Goal: Information Seeking & Learning: Find specific fact

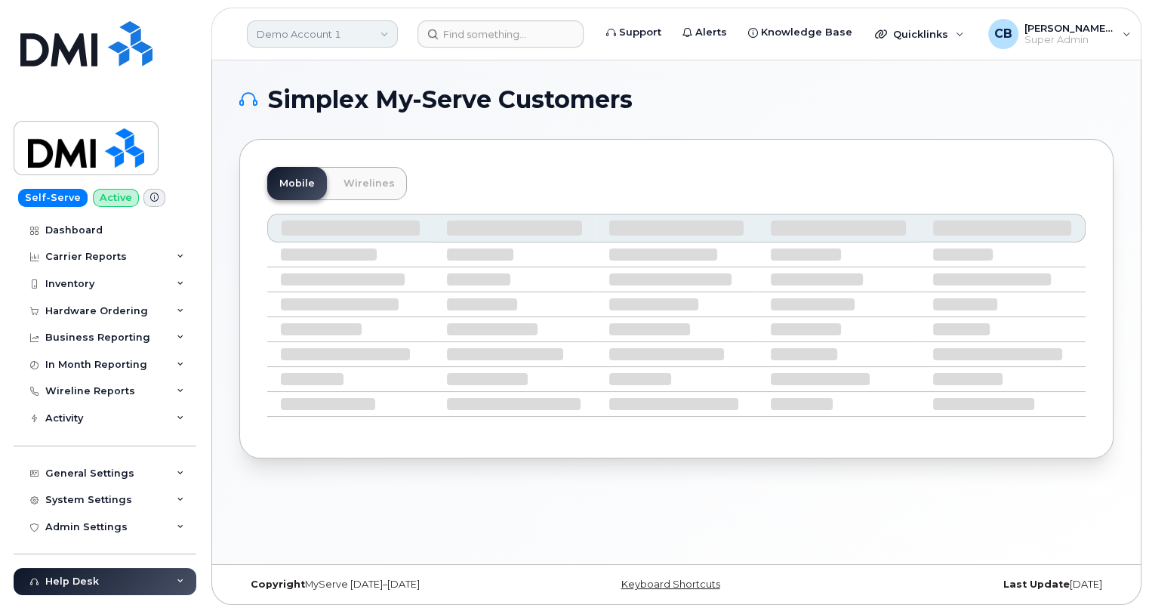
click at [380, 28] on link "Demo Account 1" at bounding box center [322, 33] width 151 height 27
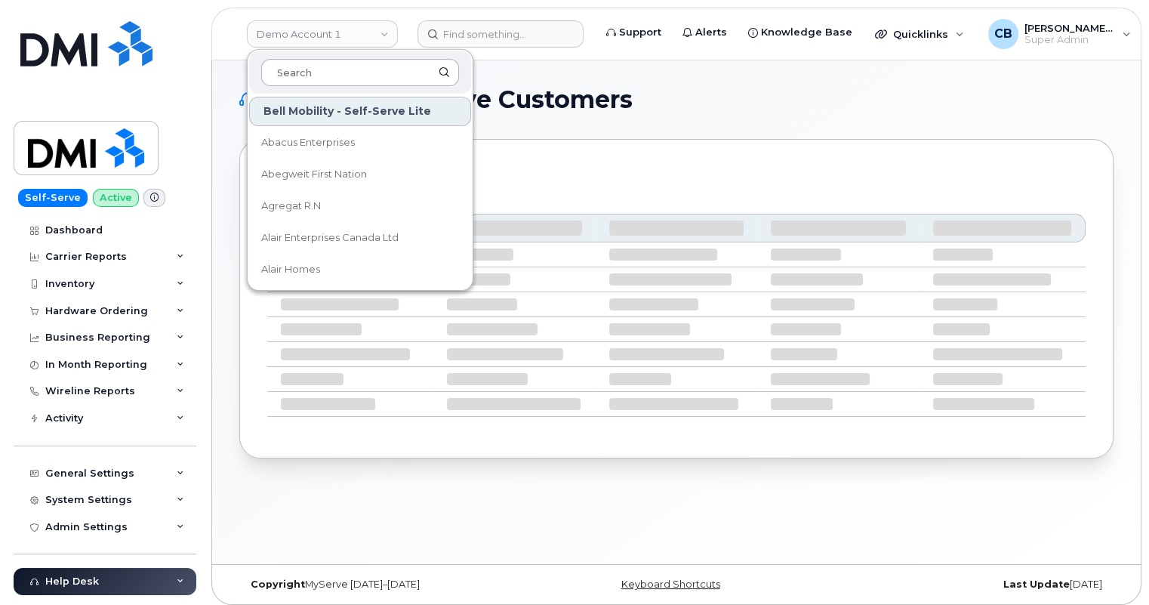
click at [335, 74] on input at bounding box center [360, 72] width 198 height 27
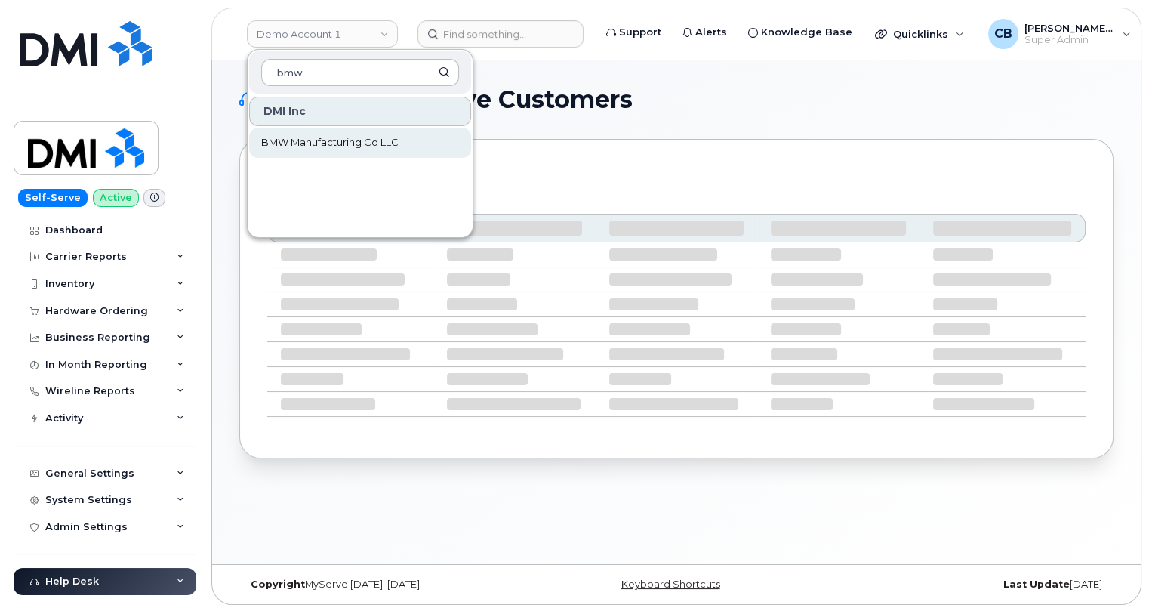
type input "bmw"
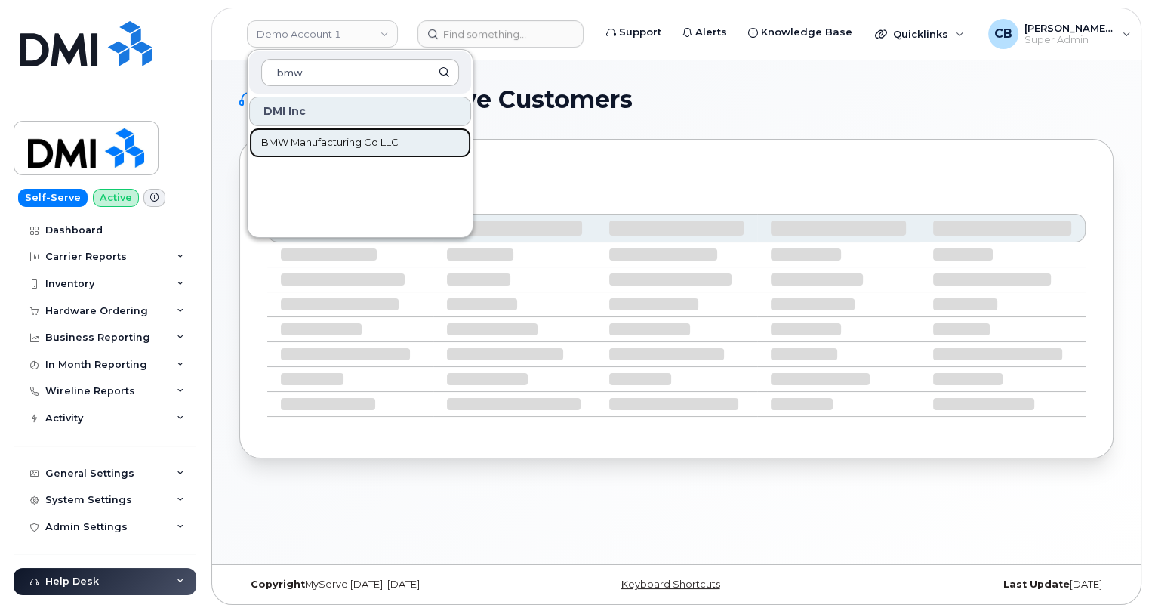
click at [357, 147] on span "BMW Manufacturing Co LLC" at bounding box center [329, 142] width 137 height 15
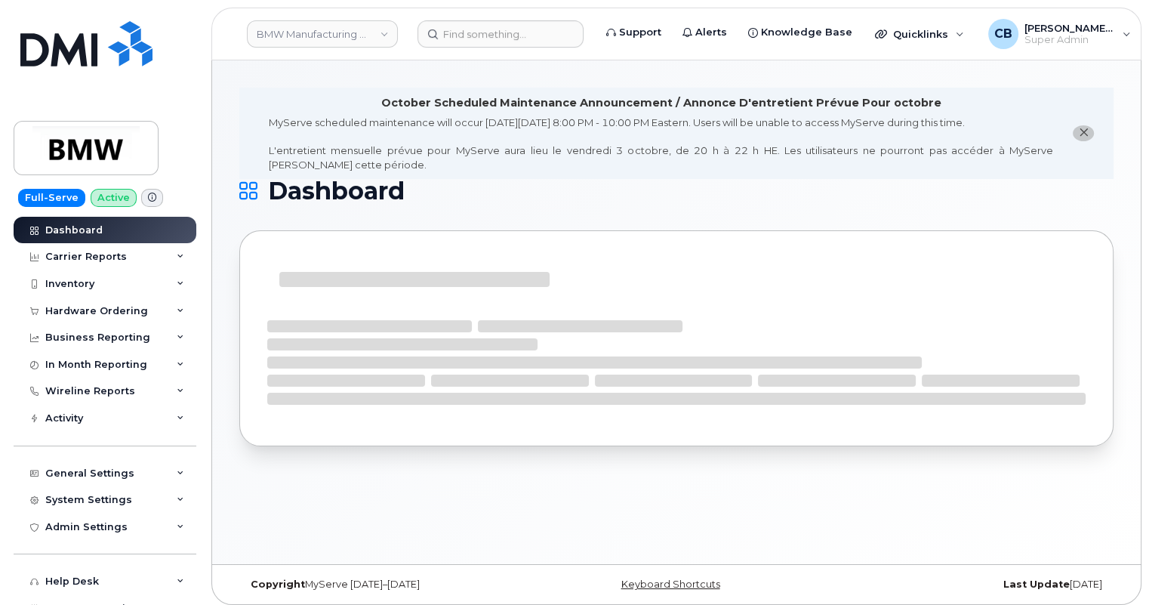
click at [1079, 132] on icon "close notification" at bounding box center [1084, 133] width 10 height 10
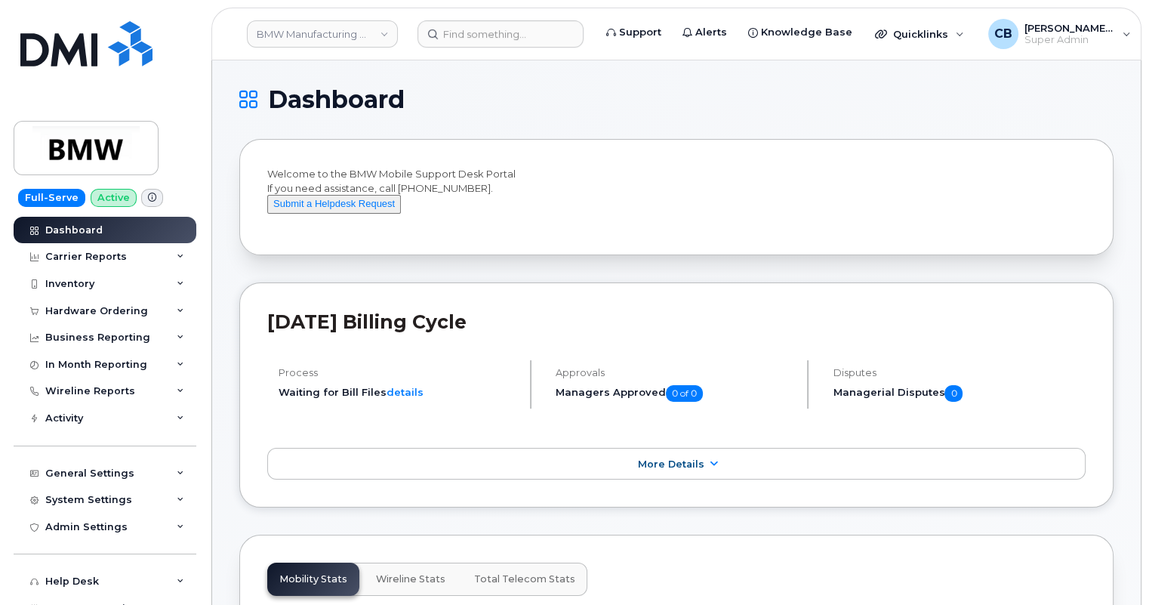
click at [141, 201] on span at bounding box center [152, 198] width 22 height 18
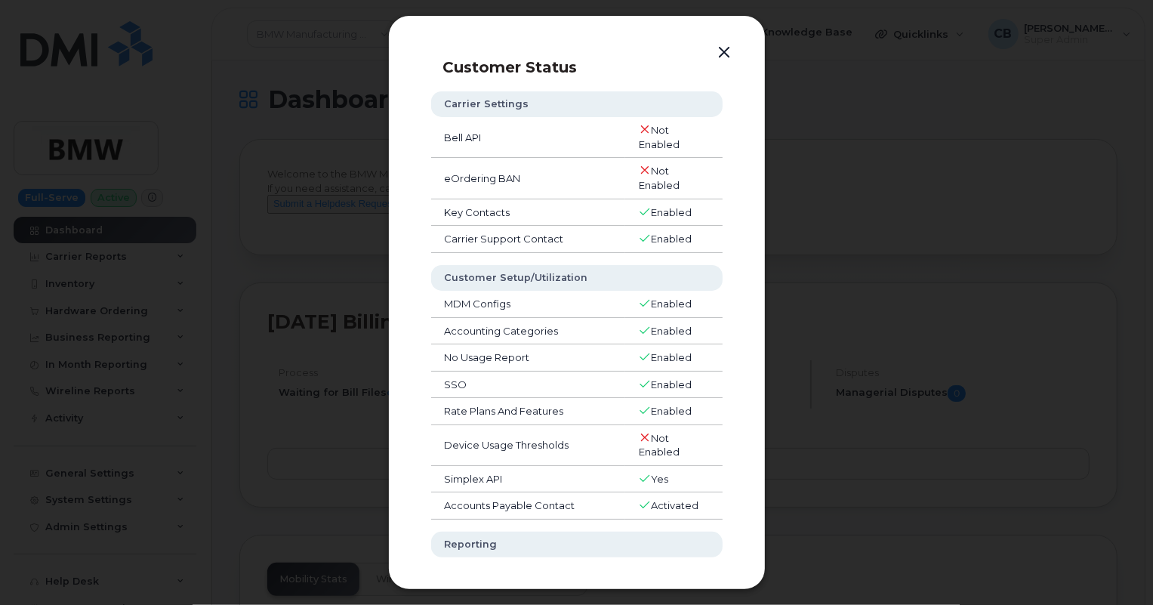
click at [722, 52] on button "button" at bounding box center [725, 52] width 23 height 21
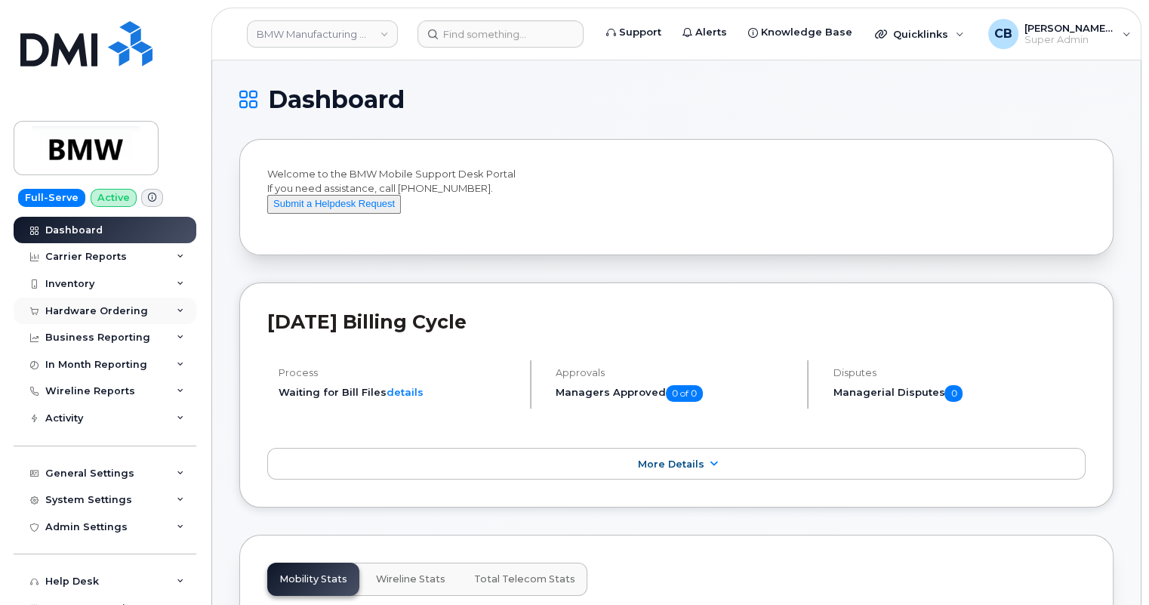
click at [107, 313] on div "Hardware Ordering" at bounding box center [96, 311] width 103 height 12
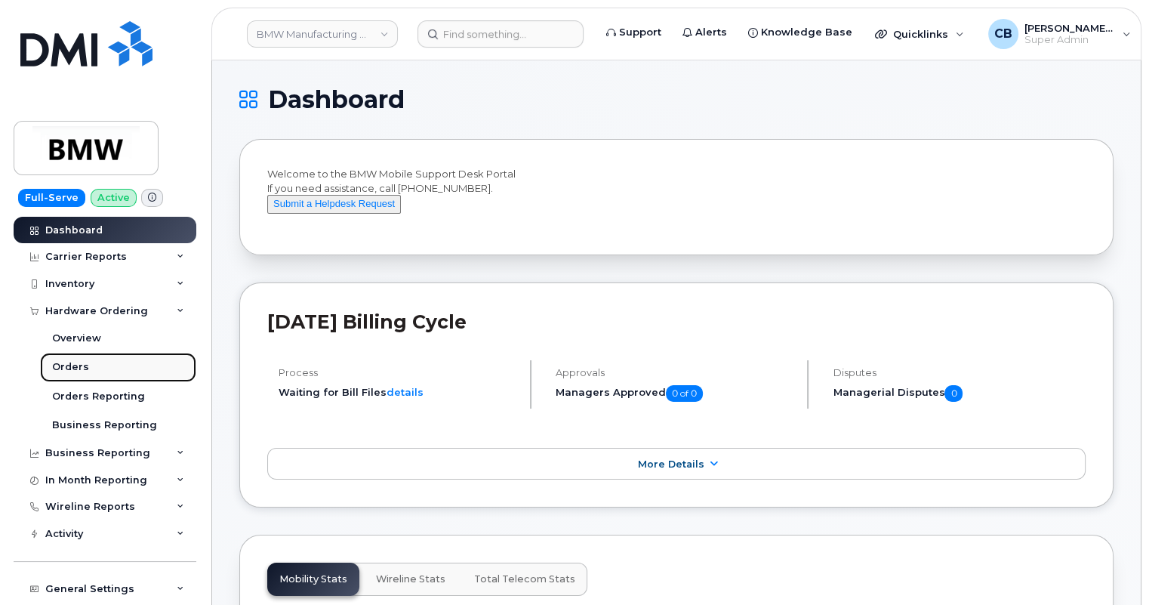
click at [70, 362] on div "Orders" at bounding box center [70, 367] width 37 height 14
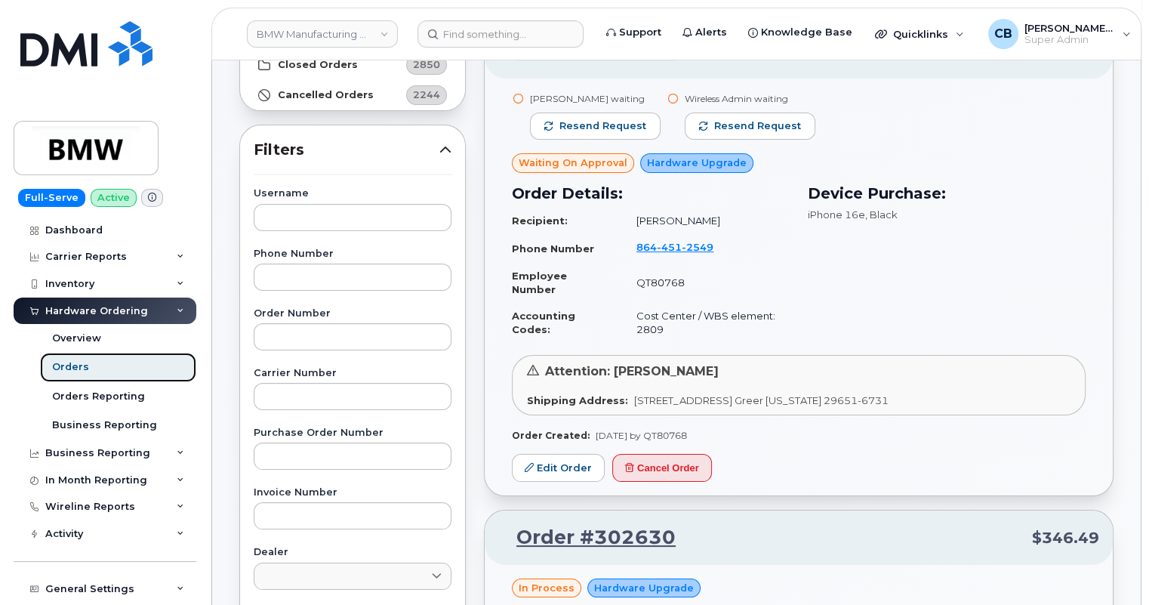
scroll to position [137, 0]
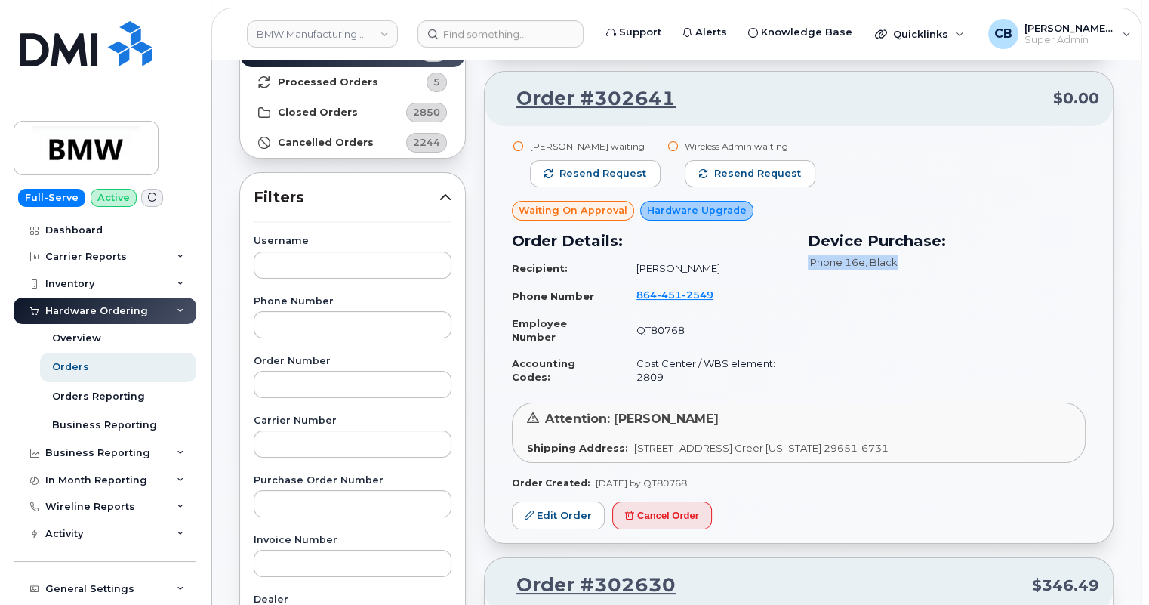
drag, startPoint x: 803, startPoint y: 261, endPoint x: 911, endPoint y: 272, distance: 109.3
click at [911, 263] on div "Device Purchase: iPhone 16e , Black" at bounding box center [947, 310] width 296 height 179
drag, startPoint x: 694, startPoint y: 264, endPoint x: 629, endPoint y: 271, distance: 65.3
click at [629, 271] on td "James Reid" at bounding box center [706, 268] width 167 height 26
drag, startPoint x: 732, startPoint y: 287, endPoint x: 625, endPoint y: 286, distance: 108.0
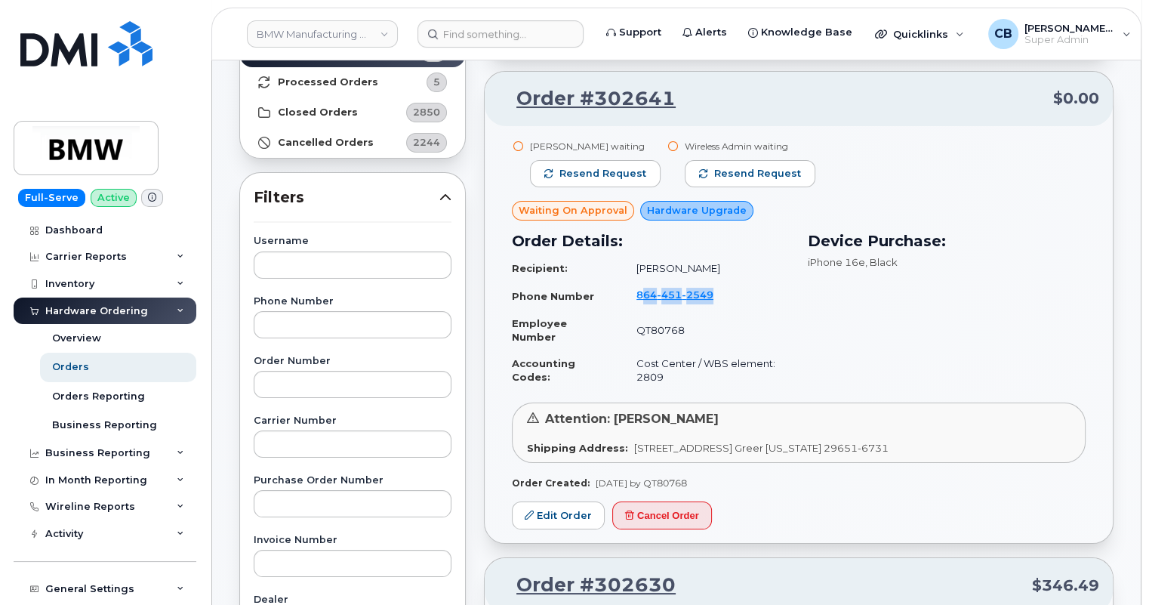
click at [634, 286] on td "864 451 2549" at bounding box center [706, 296] width 167 height 29
drag, startPoint x: 693, startPoint y: 324, endPoint x: 618, endPoint y: 329, distance: 74.9
click at [623, 329] on td "QT80768" at bounding box center [706, 330] width 167 height 40
drag, startPoint x: 669, startPoint y: 375, endPoint x: 621, endPoint y: 375, distance: 48.3
click at [623, 375] on td "Cost Center / WBS element: 2809" at bounding box center [706, 370] width 167 height 40
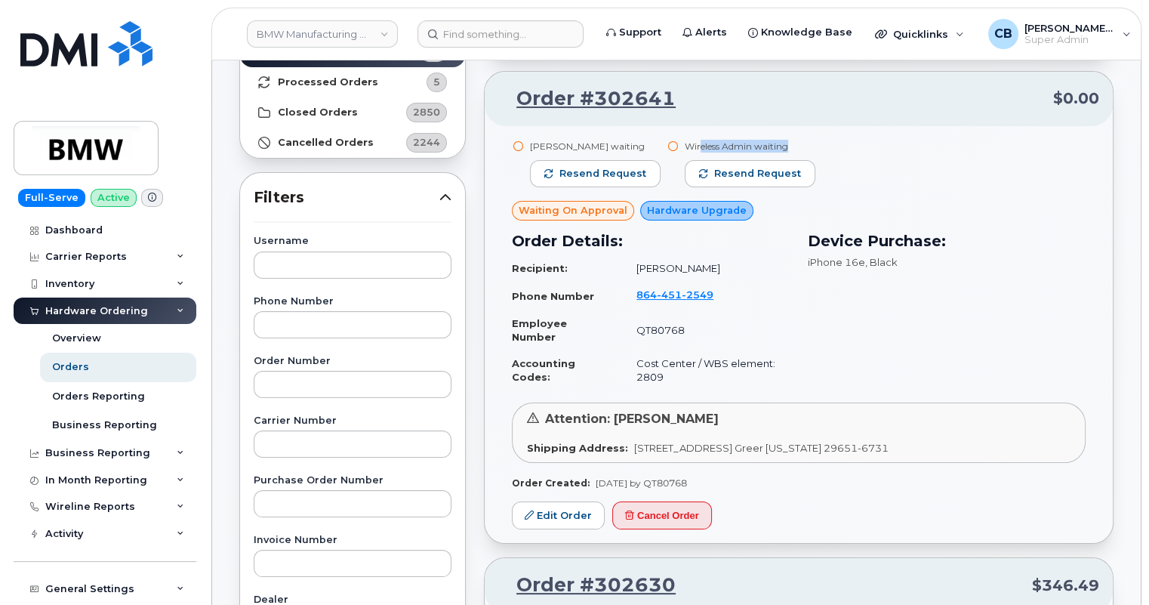
drag, startPoint x: 697, startPoint y: 143, endPoint x: 871, endPoint y: 143, distance: 173.7
click at [871, 143] on div "Sonji Piefke waiting Resend request Wireless Admin waiting Resend request" at bounding box center [799, 171] width 574 height 62
click at [290, 380] on input "text" at bounding box center [353, 384] width 198 height 27
type input "302641"
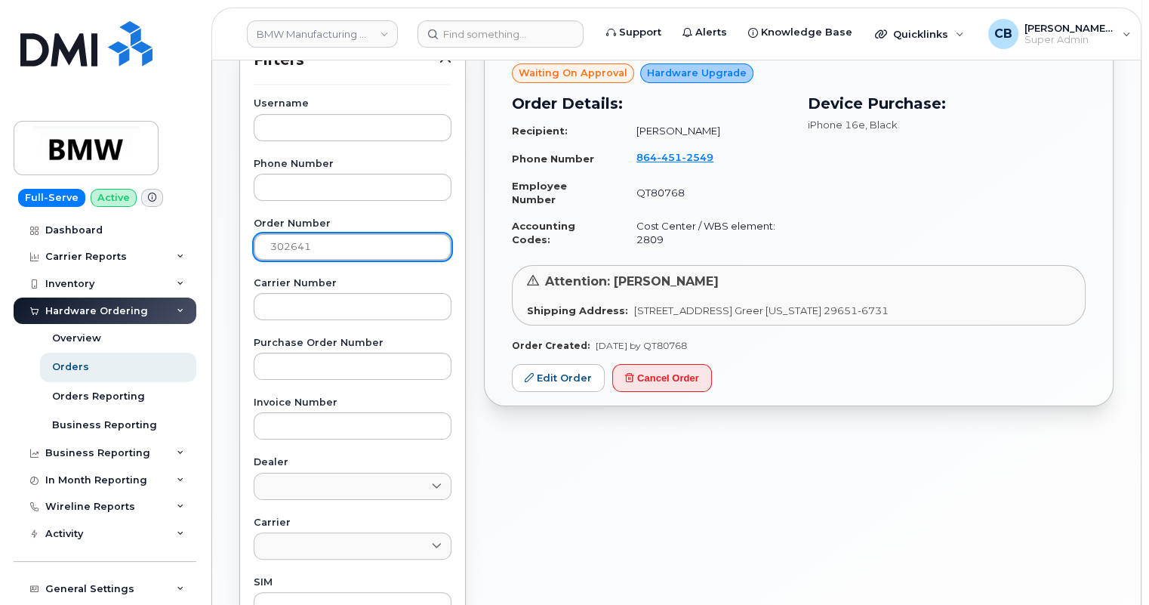
scroll to position [0, 0]
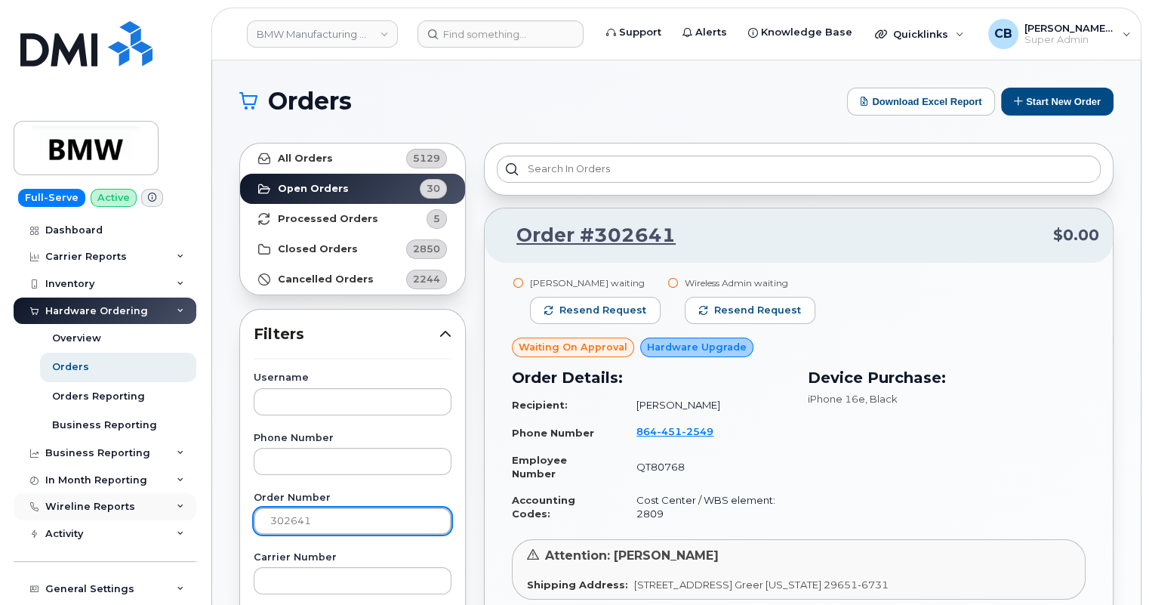
drag, startPoint x: 340, startPoint y: 531, endPoint x: 180, endPoint y: 507, distance: 161.8
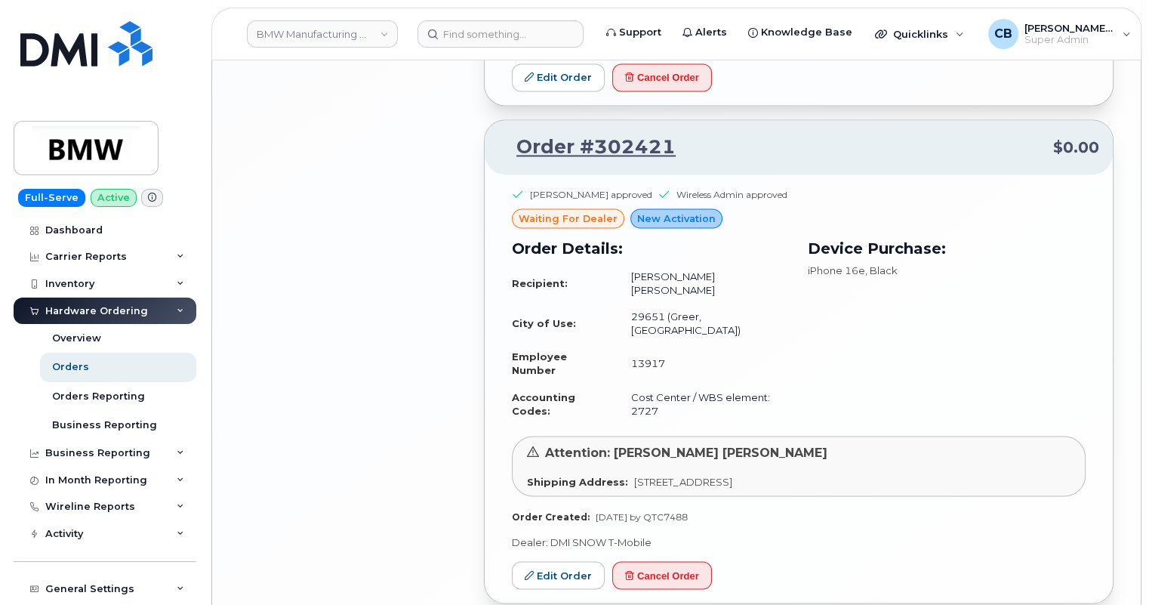
scroll to position [2746, 0]
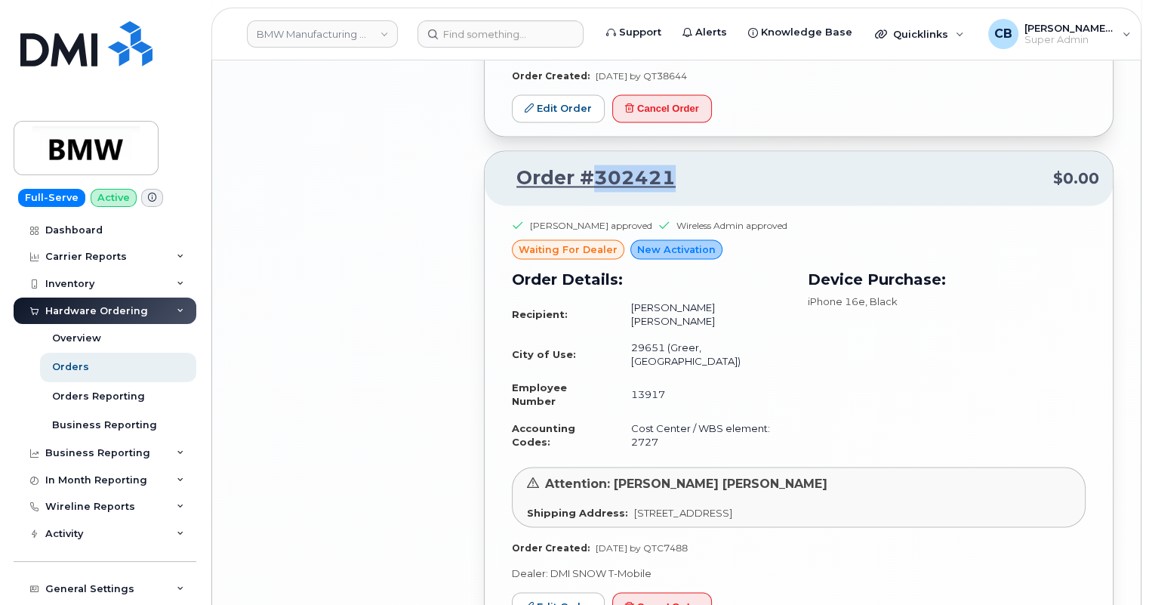
drag, startPoint x: 737, startPoint y: 177, endPoint x: 593, endPoint y: 177, distance: 144.2
click at [593, 177] on p "Order #302421 $0.00" at bounding box center [798, 178] width 601 height 27
copy link "302421"
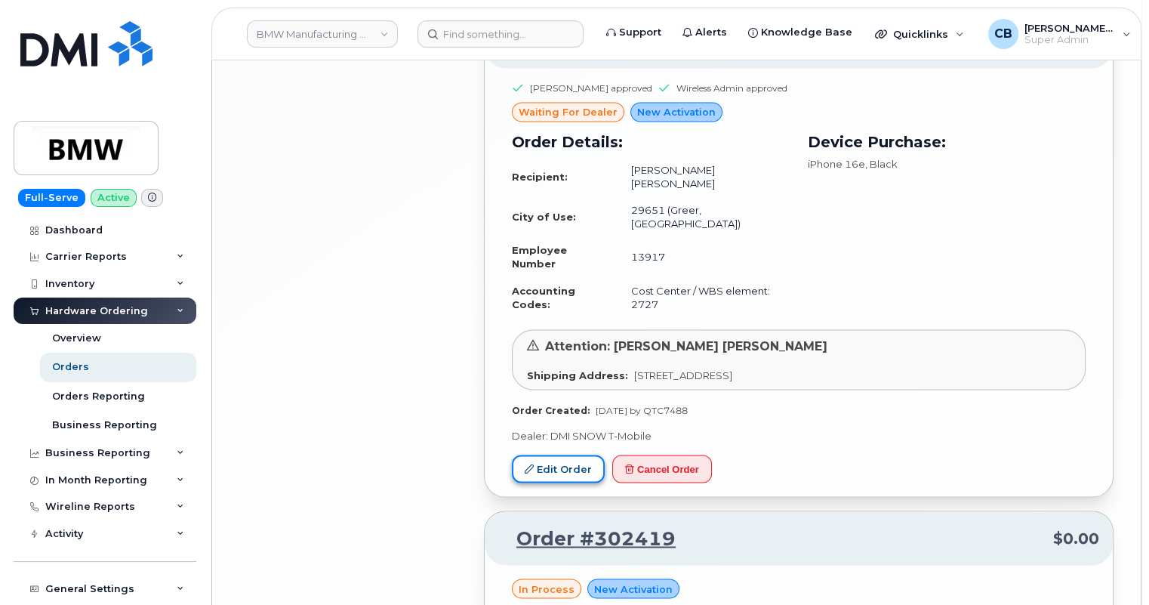
click at [559, 455] on link "Edit Order" at bounding box center [558, 469] width 93 height 28
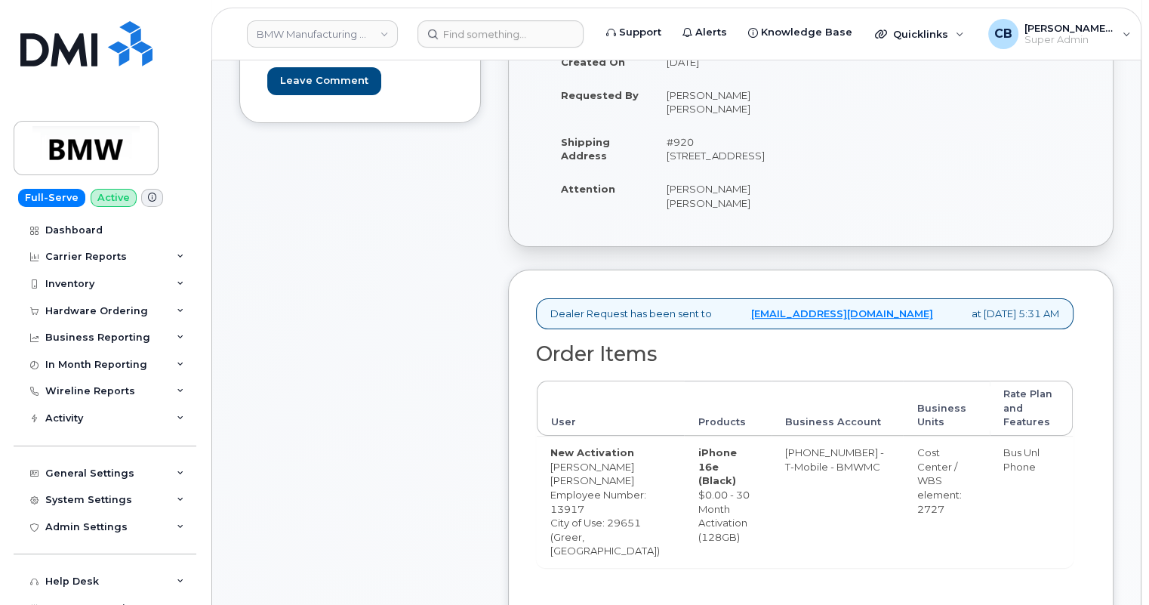
scroll to position [412, 0]
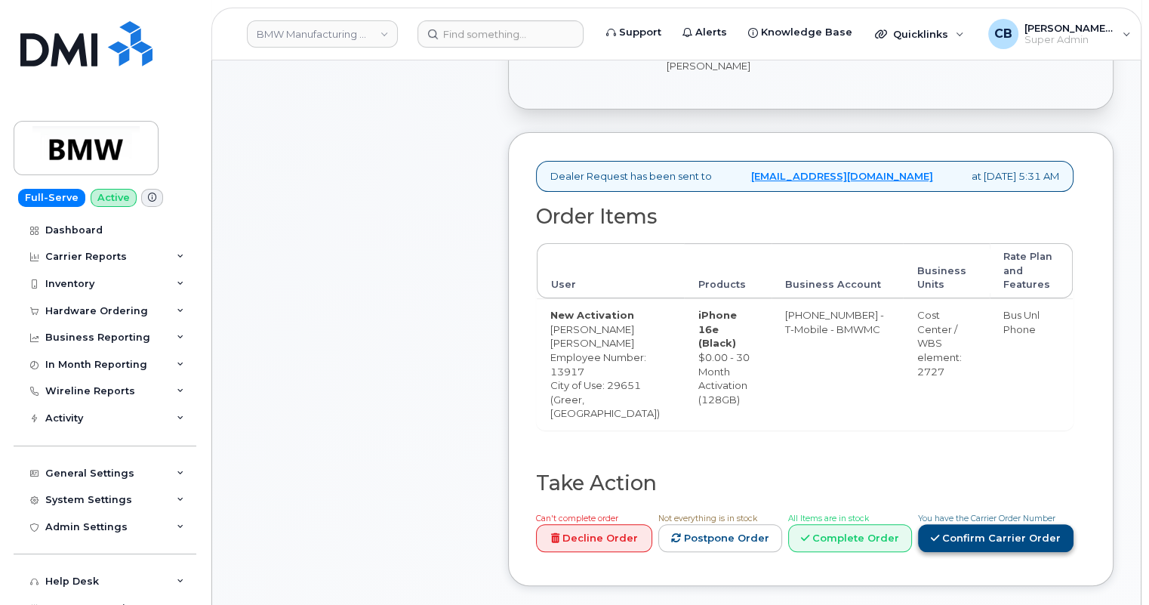
click at [995, 552] on link "Confirm Carrier Order" at bounding box center [996, 538] width 156 height 28
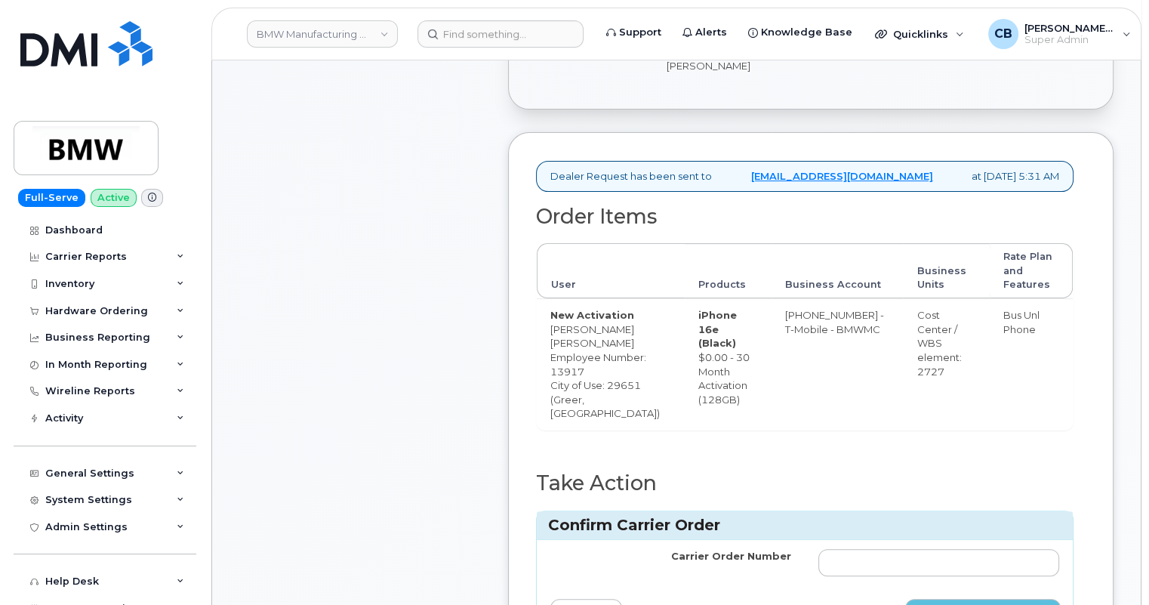
scroll to position [549, 0]
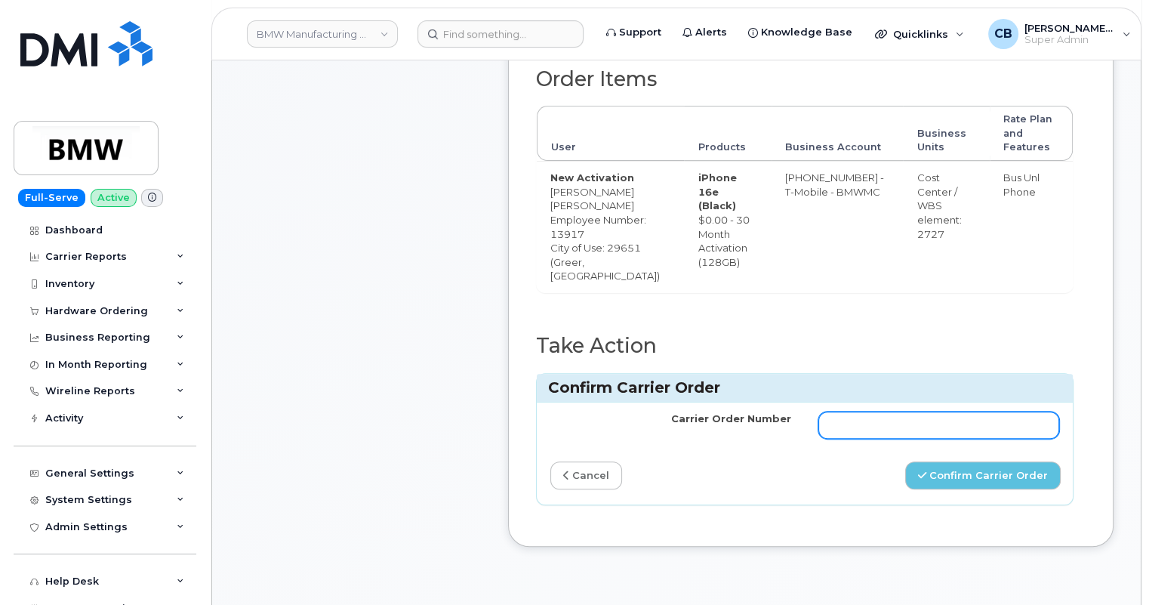
click at [895, 439] on input "Carrier Order Number" at bounding box center [939, 425] width 241 height 27
click at [957, 439] on input "Carrier Order Number" at bounding box center [939, 425] width 241 height 27
paste input "772013692"
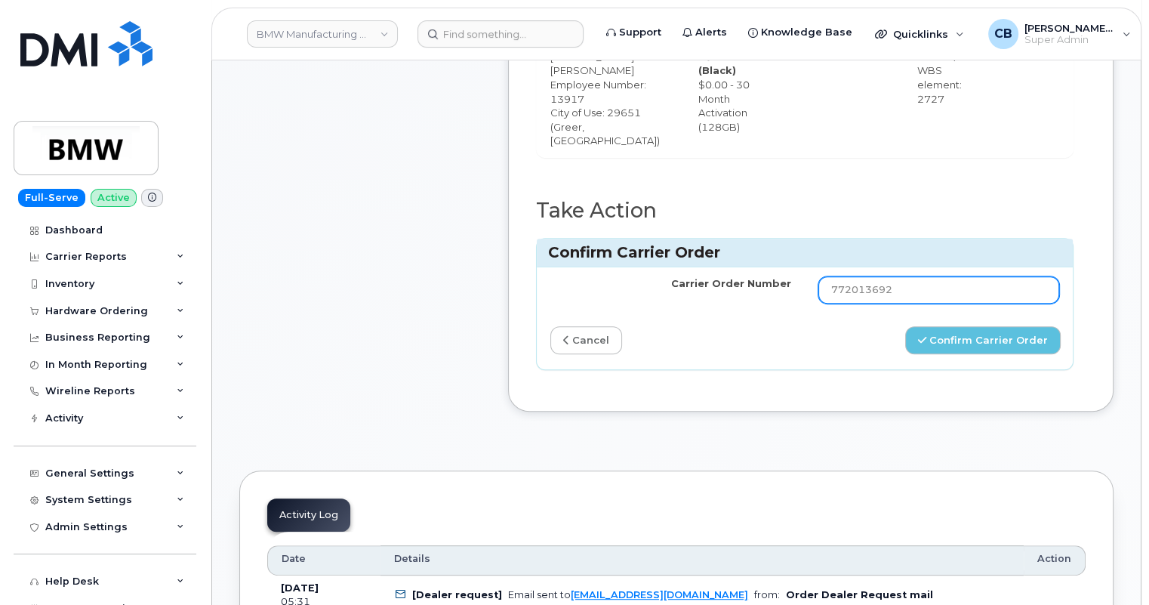
scroll to position [823, 0]
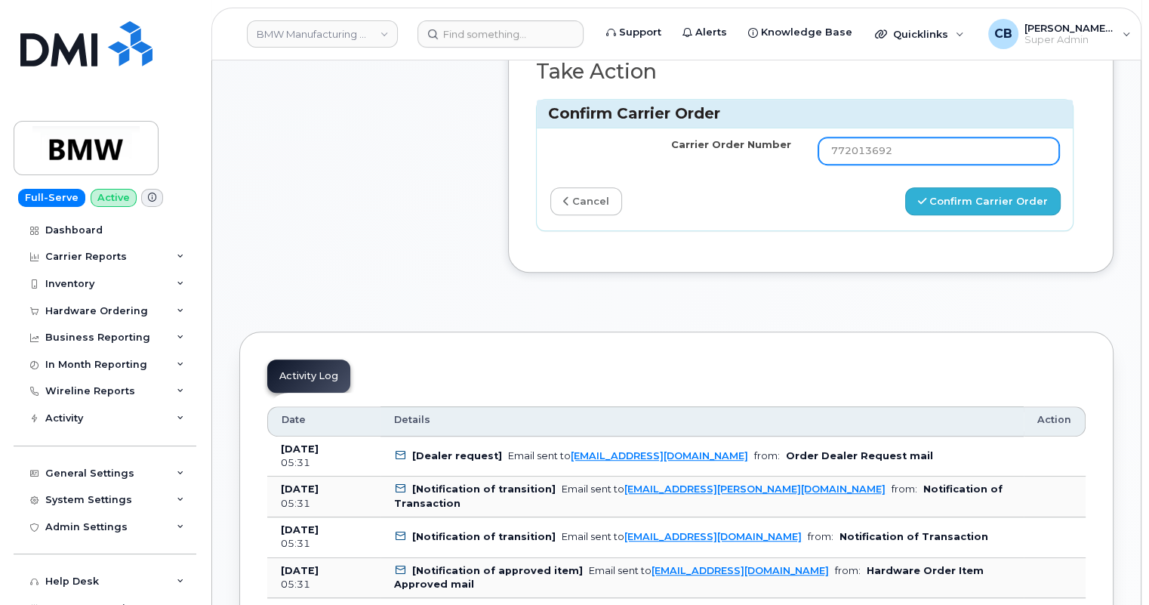
type input "772013692"
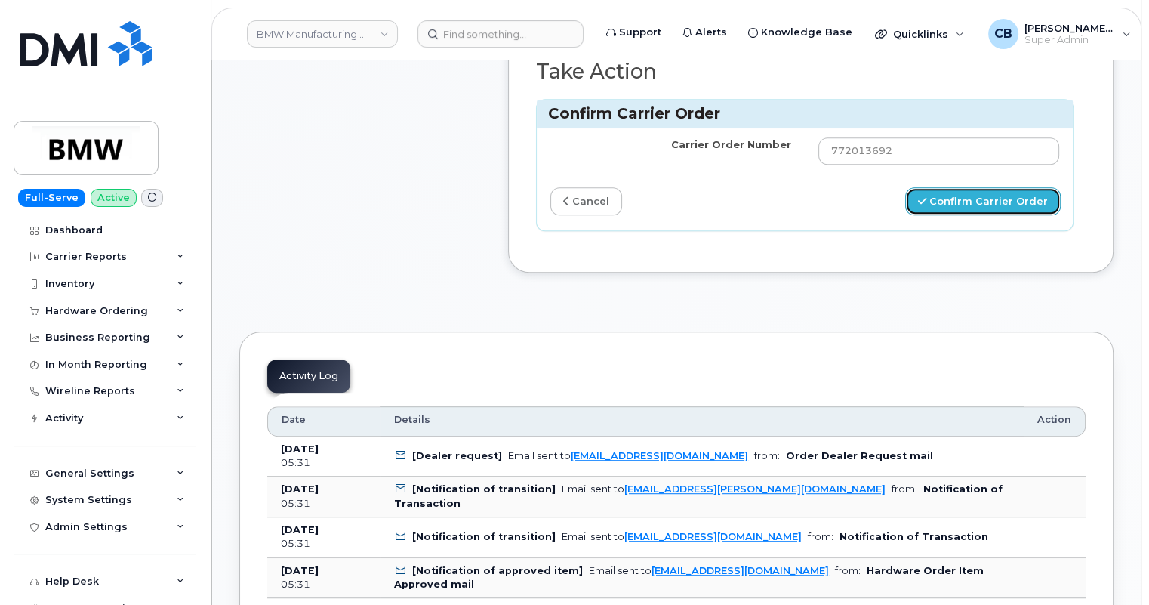
click at [958, 215] on button "Confirm Carrier Order" at bounding box center [983, 201] width 156 height 28
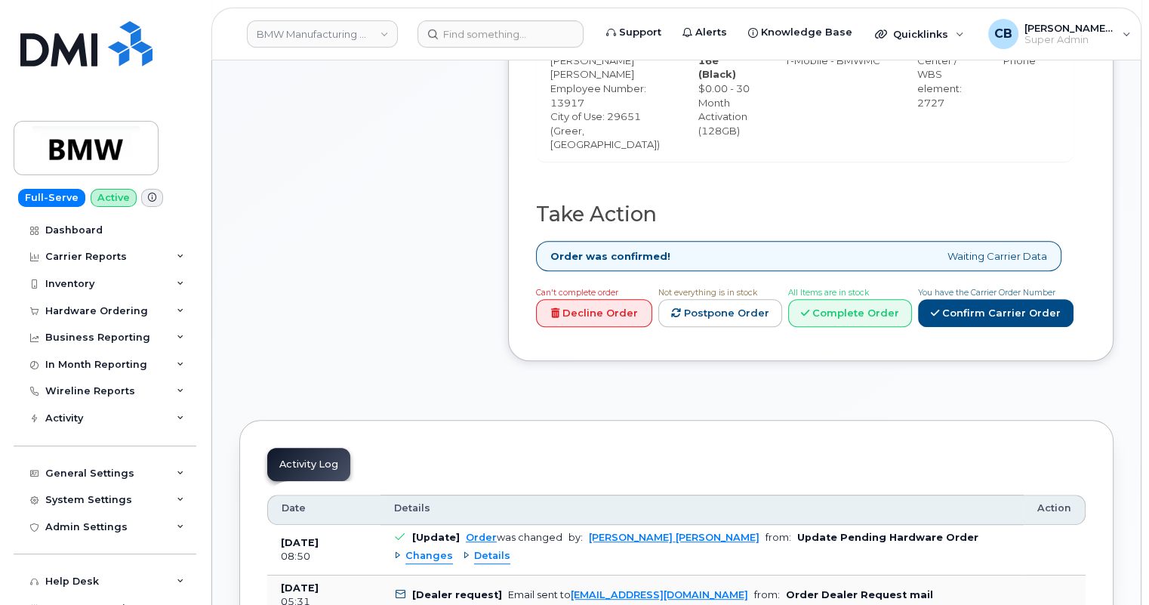
scroll to position [686, 0]
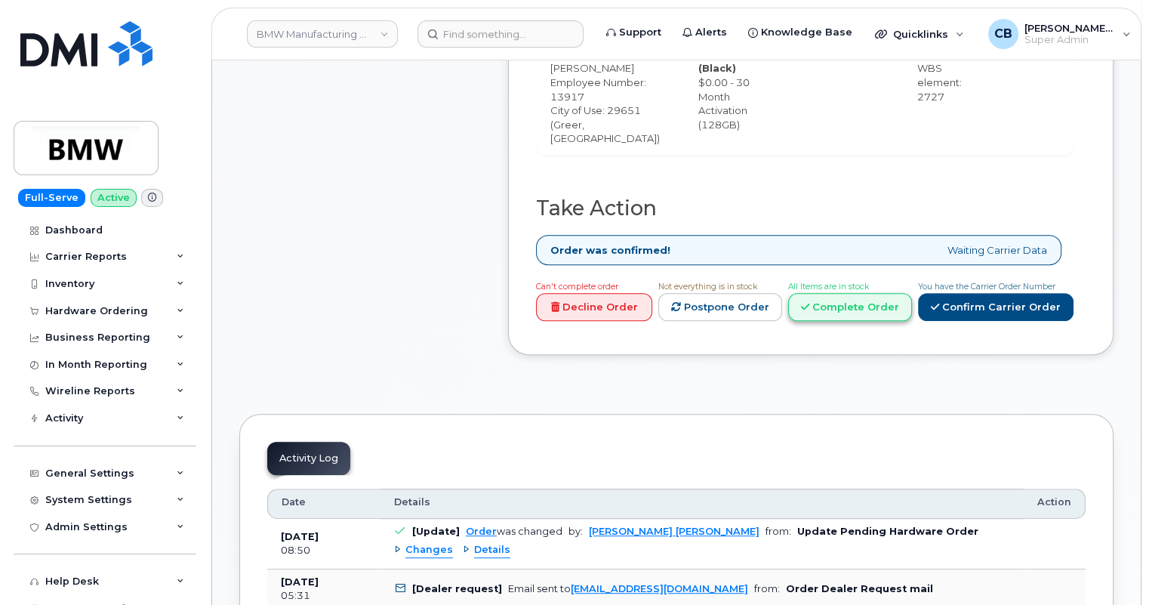
click at [853, 321] on link "Complete Order" at bounding box center [850, 307] width 124 height 28
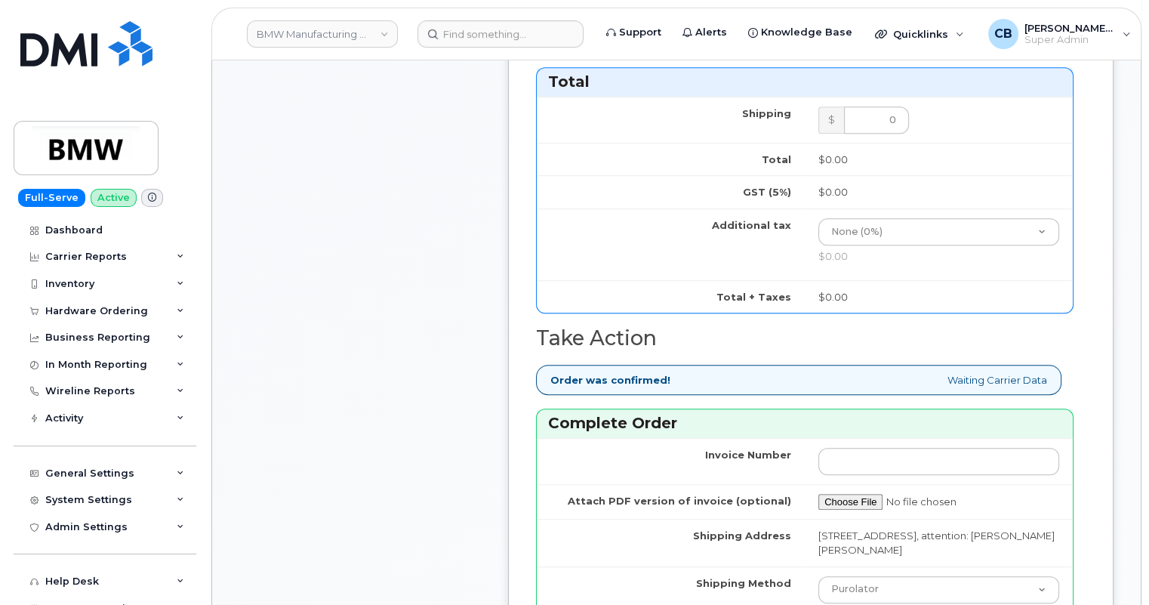
scroll to position [1098, 0]
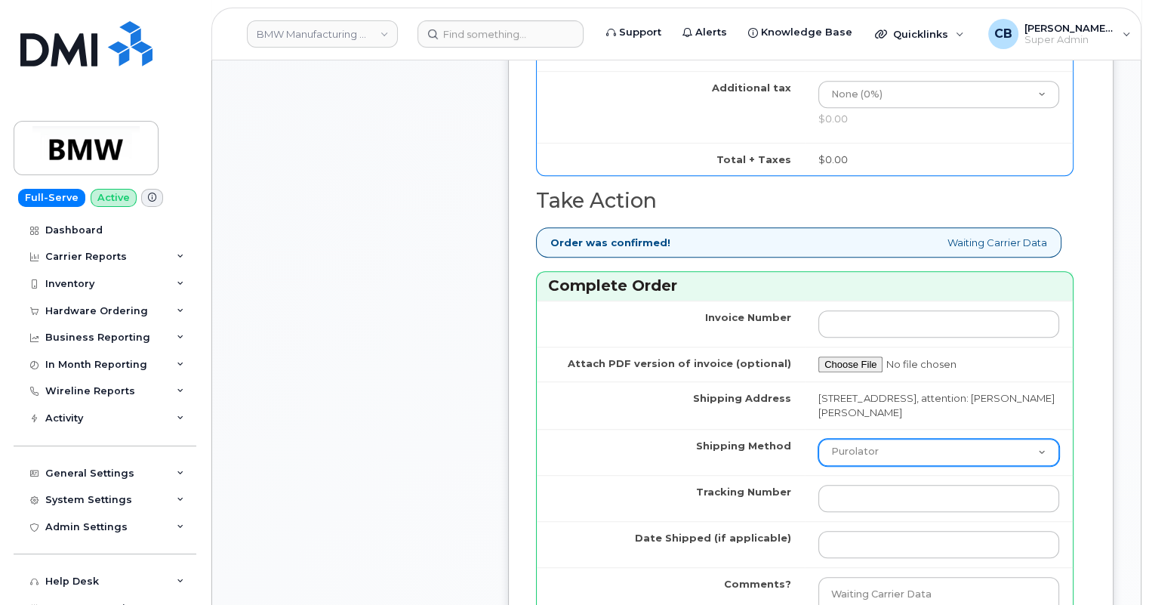
click at [881, 458] on select "Purolator UPS FedEx Canada Post Courier Other Drop Off Pick Up" at bounding box center [939, 452] width 241 height 27
select select "UPS"
click at [819, 449] on select "Purolator UPS FedEx Canada Post Courier Other Drop Off Pick Up" at bounding box center [939, 452] width 241 height 27
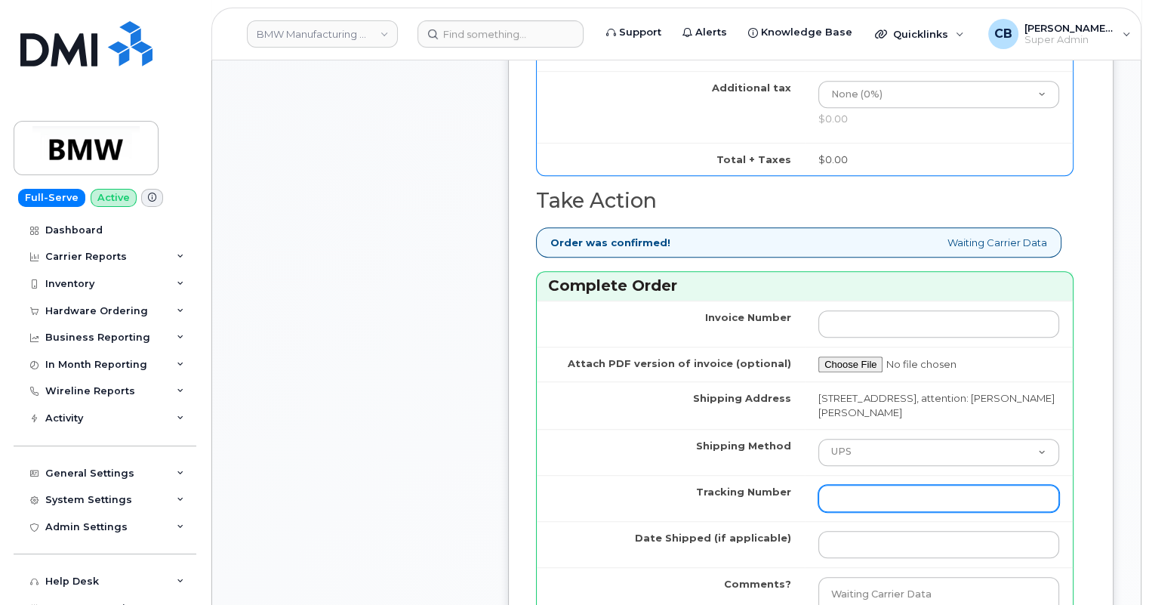
click at [858, 504] on input "Tracking Number" at bounding box center [939, 498] width 241 height 27
paste input "1ZW0Y5860180821927"
type input "1ZW0Y5860180821927"
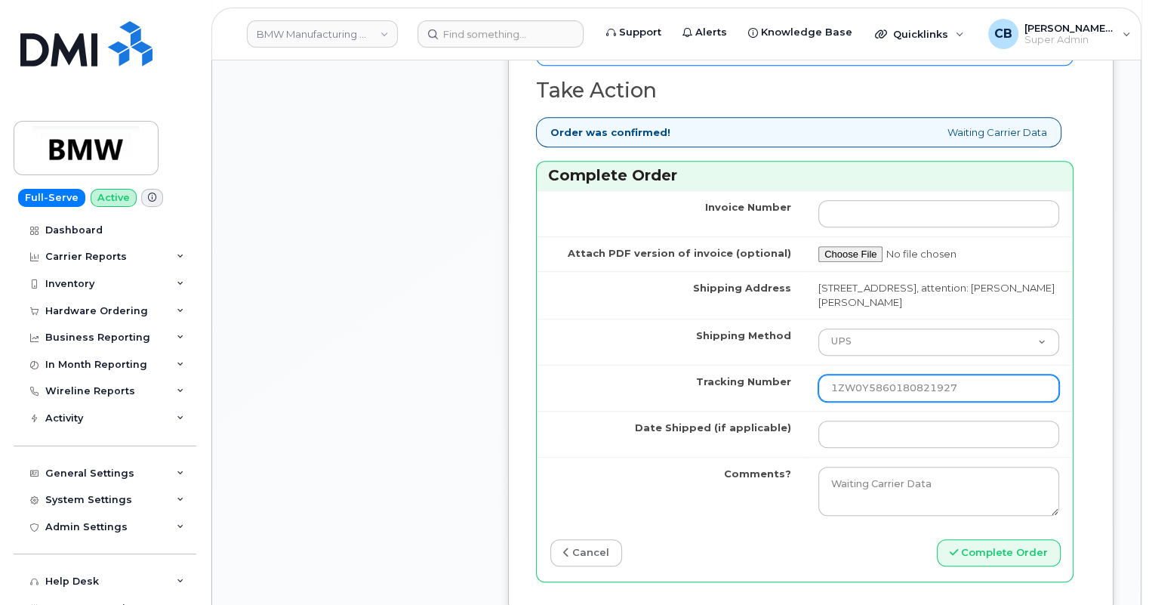
scroll to position [1235, 0]
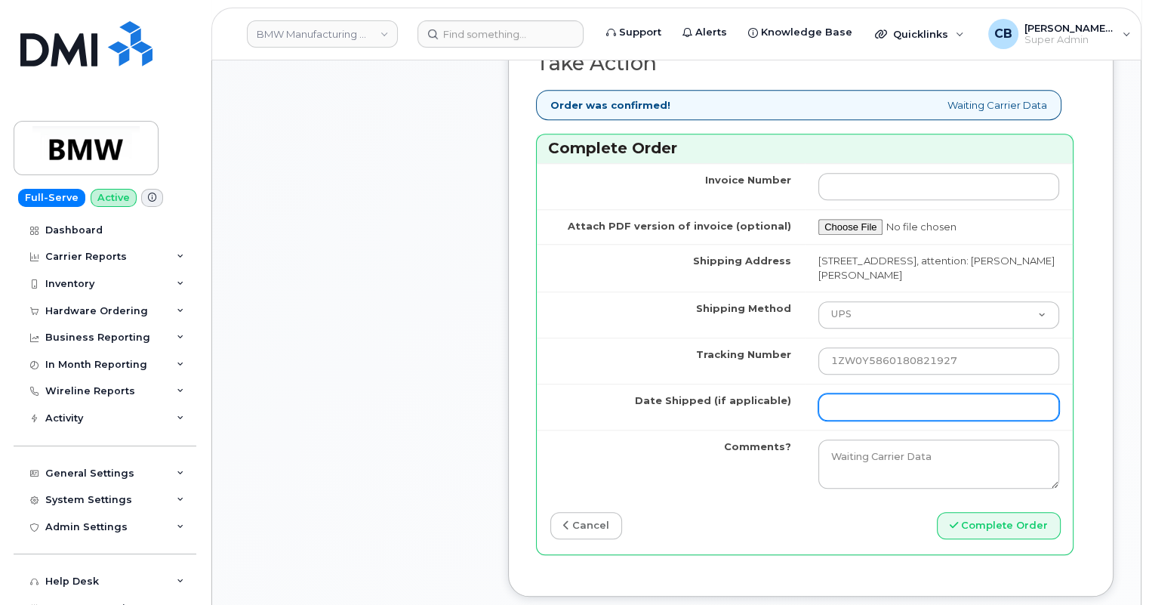
click at [868, 404] on input "Date Shipped (if applicable)" at bounding box center [939, 406] width 241 height 27
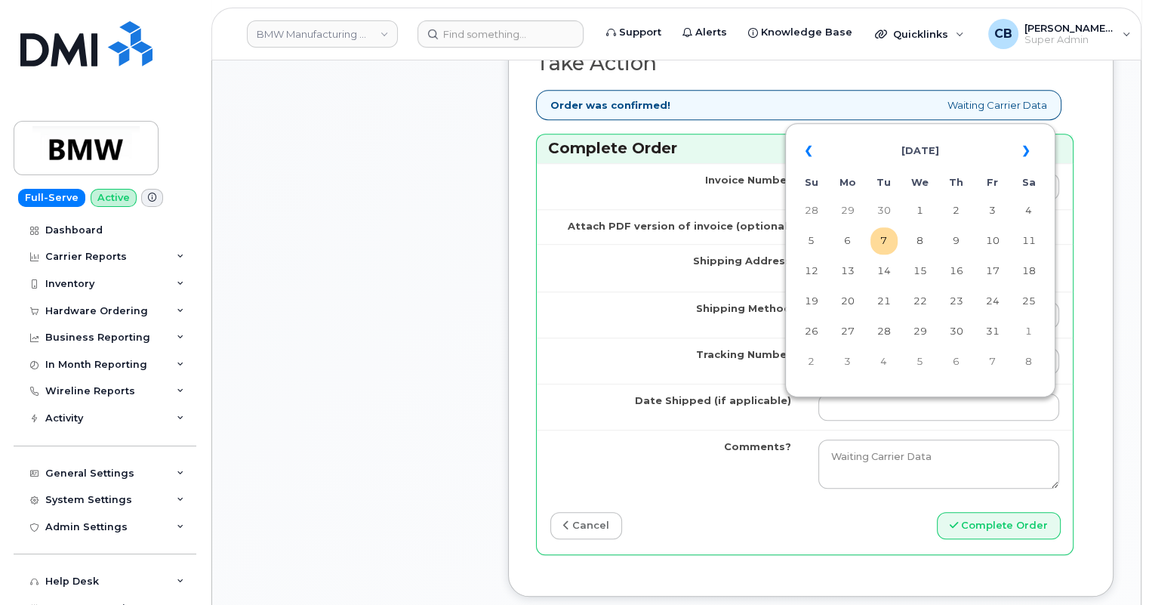
drag, startPoint x: 850, startPoint y: 245, endPoint x: 835, endPoint y: 250, distance: 15.0
click at [850, 245] on td "6" at bounding box center [847, 240] width 27 height 27
type input "[DATE]"
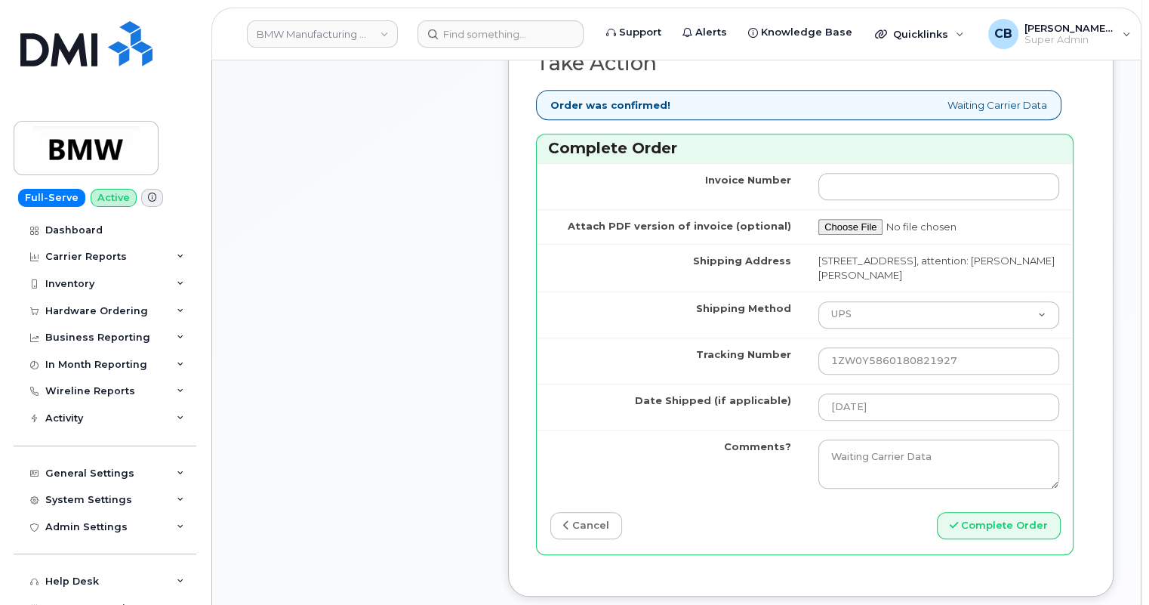
click at [667, 313] on td "Shipping Method" at bounding box center [671, 314] width 268 height 46
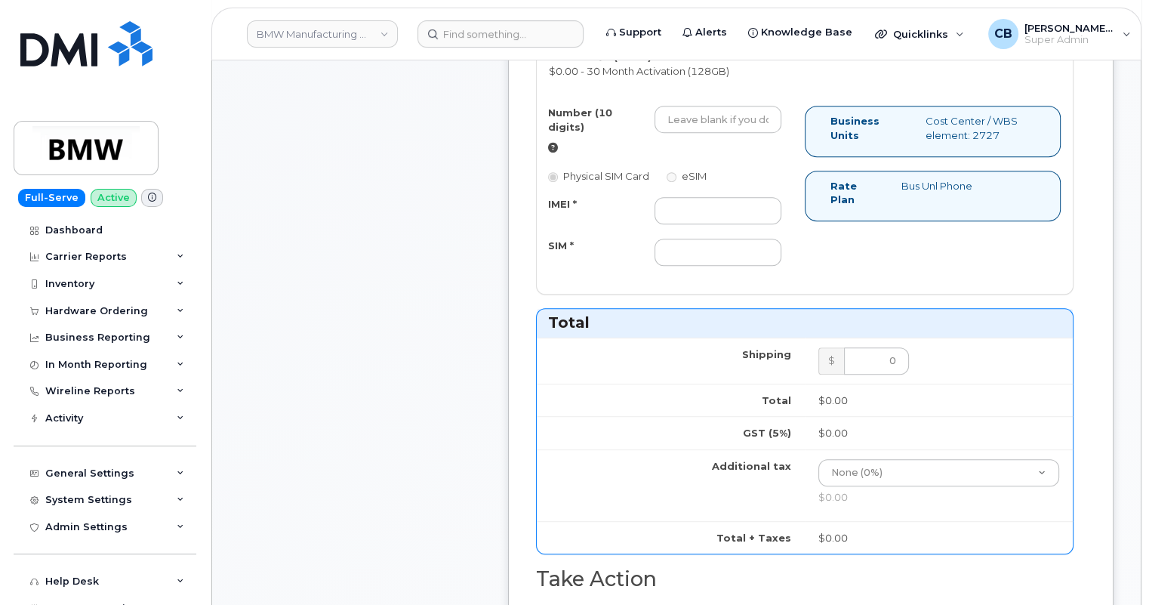
scroll to position [686, 0]
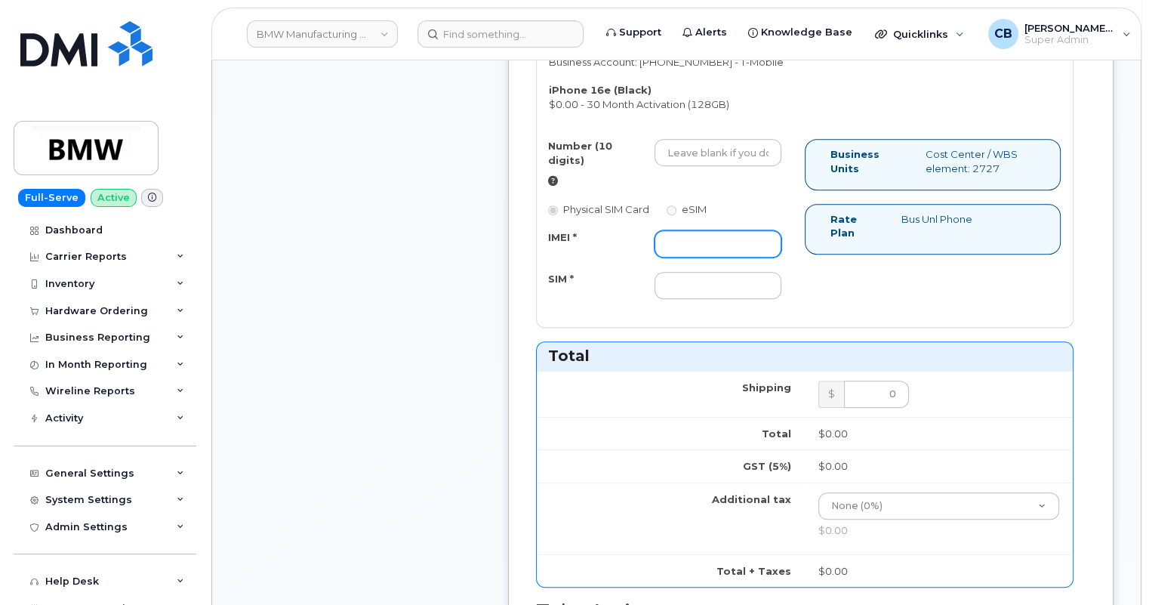
click at [699, 242] on input "IMEI *" at bounding box center [718, 243] width 127 height 27
paste input "351379438536578"
type input "351379438536578"
click at [670, 279] on input "SIM *" at bounding box center [718, 285] width 127 height 27
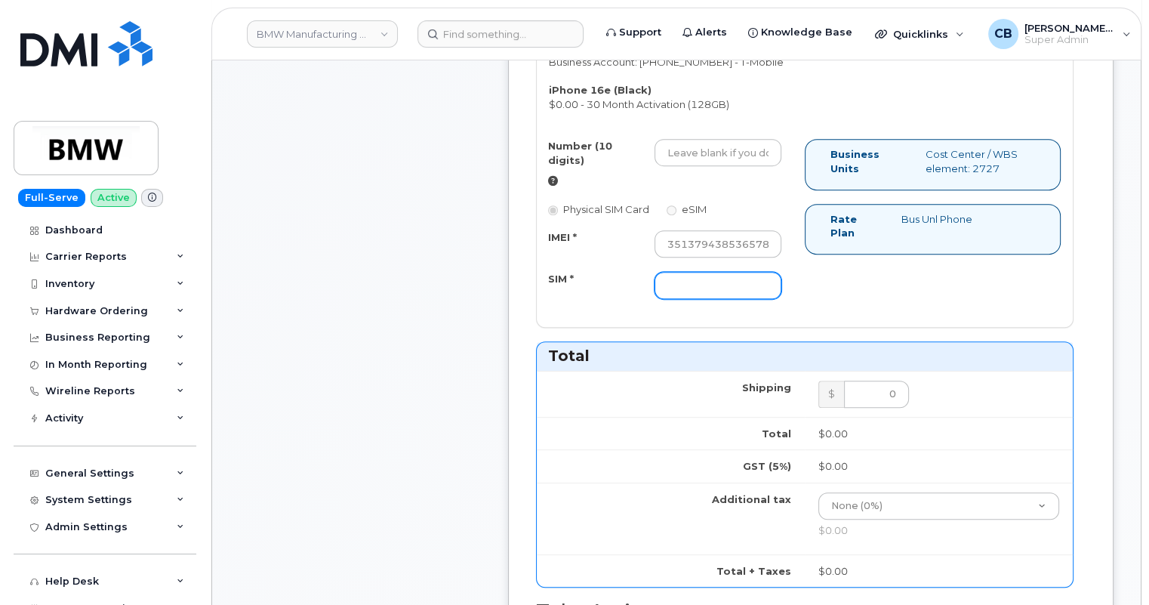
paste input "8901260628795737844"
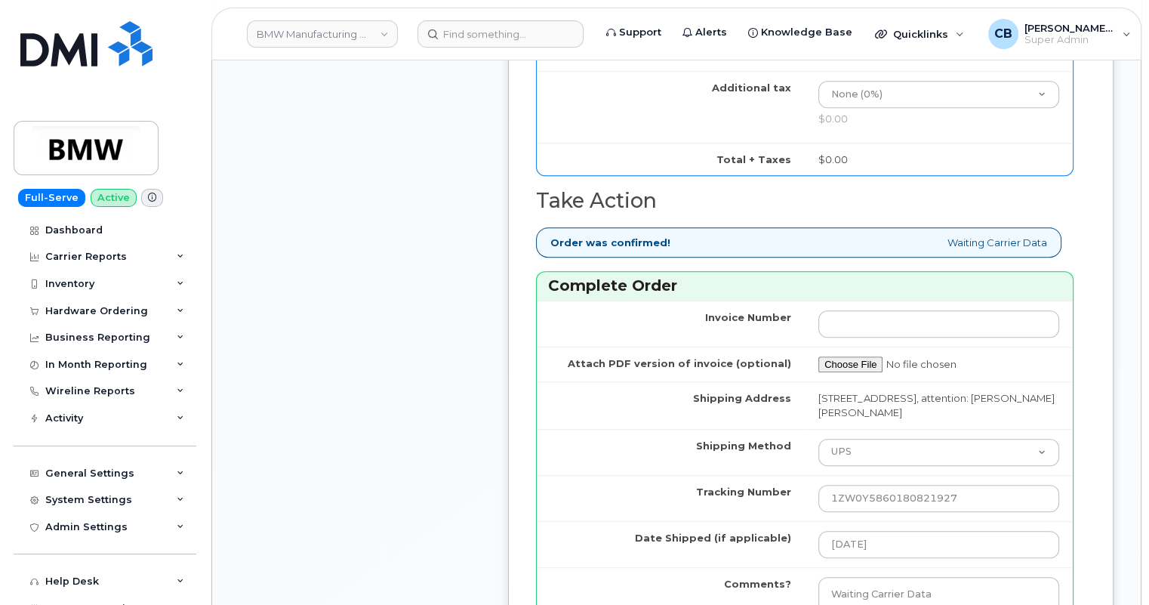
scroll to position [1235, 0]
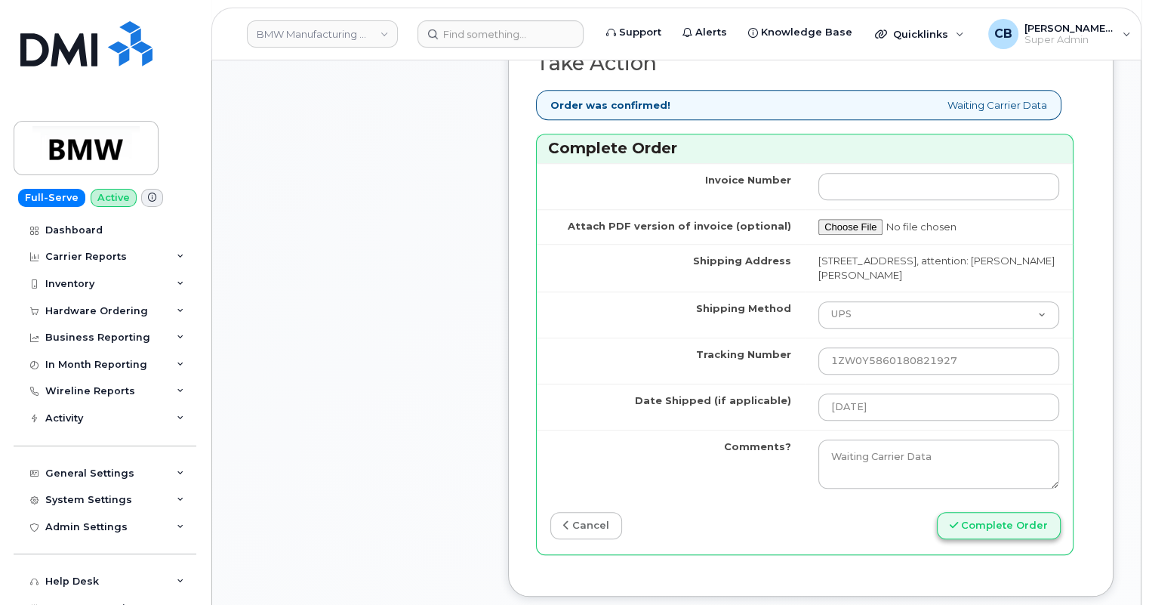
type input "8901260628795737844"
click at [980, 540] on button "Complete Order" at bounding box center [999, 526] width 124 height 28
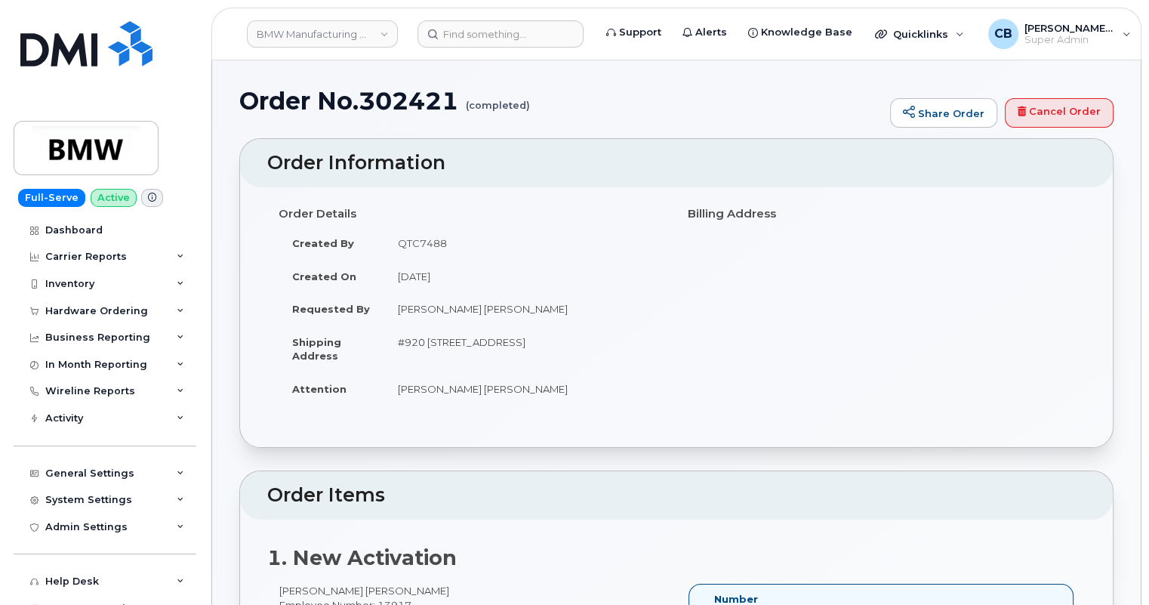
click at [529, 111] on small "(completed)" at bounding box center [498, 99] width 64 height 23
drag, startPoint x: 529, startPoint y: 112, endPoint x: 431, endPoint y: 104, distance: 97.7
click at [437, 104] on h1 "Order No.302421 (completed)" at bounding box center [560, 101] width 643 height 26
click at [523, 109] on small "(completed)" at bounding box center [498, 99] width 64 height 23
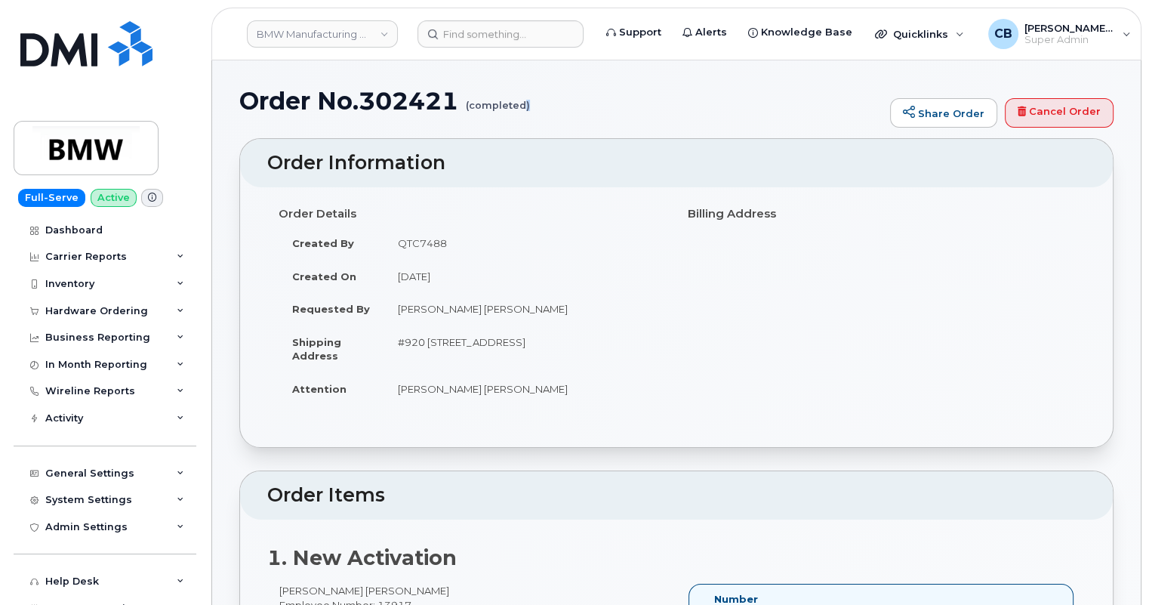
click at [523, 109] on small "(completed)" at bounding box center [498, 99] width 64 height 23
click at [547, 102] on h1 "Order No.302421 (completed)" at bounding box center [560, 101] width 643 height 26
drag, startPoint x: 530, startPoint y: 105, endPoint x: 453, endPoint y: 106, distance: 77.0
click at [453, 106] on h1 "Order No.302421 (completed)" at bounding box center [560, 101] width 643 height 26
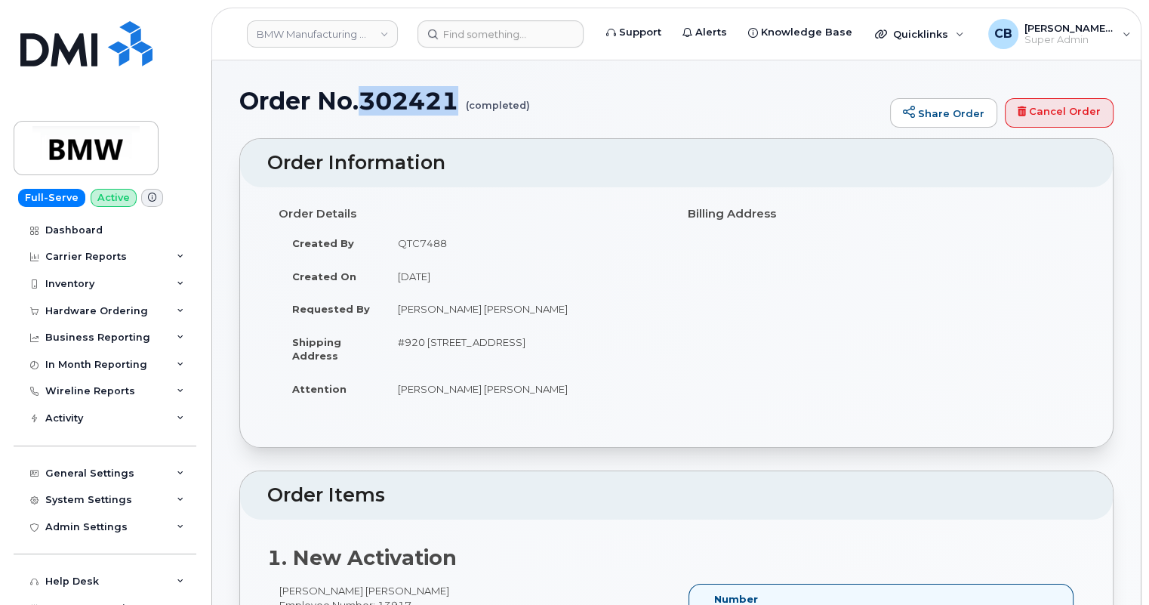
drag, startPoint x: 412, startPoint y: 84, endPoint x: 364, endPoint y: 84, distance: 47.6
copy h1 "302421"
click at [83, 313] on div "Hardware Ordering" at bounding box center [96, 311] width 103 height 12
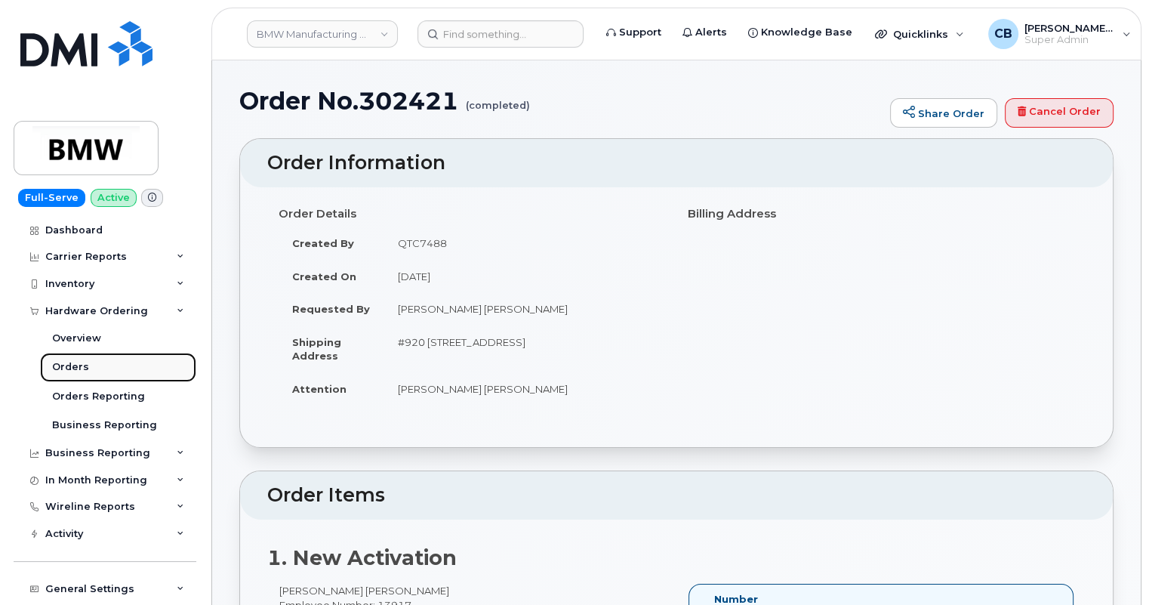
click at [64, 366] on div "Orders" at bounding box center [70, 367] width 37 height 14
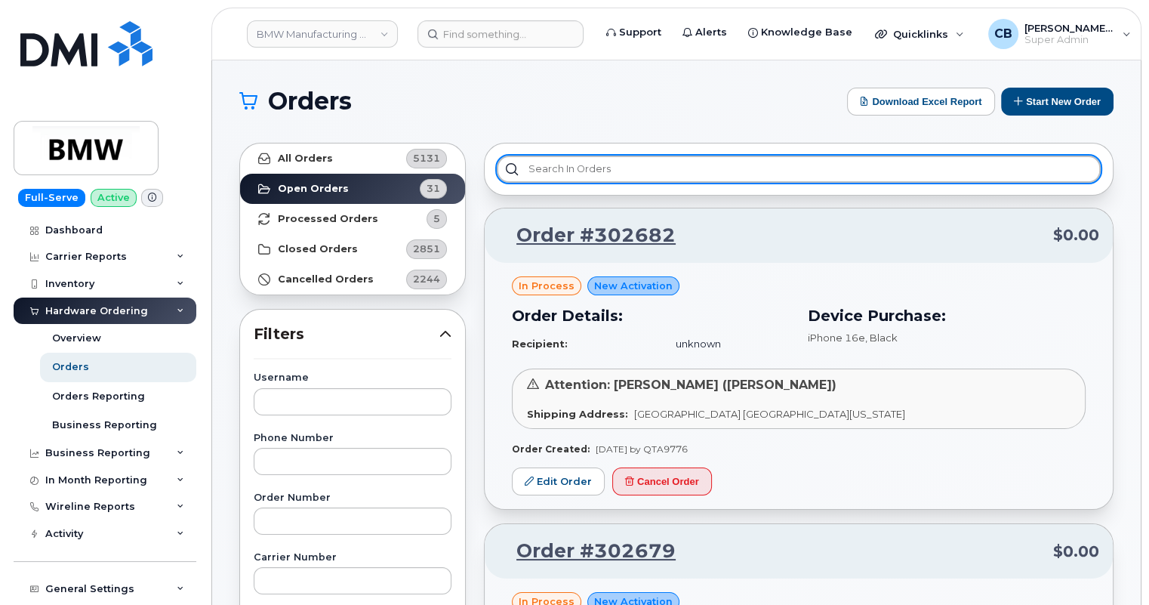
click at [576, 180] on input "text" at bounding box center [799, 169] width 604 height 27
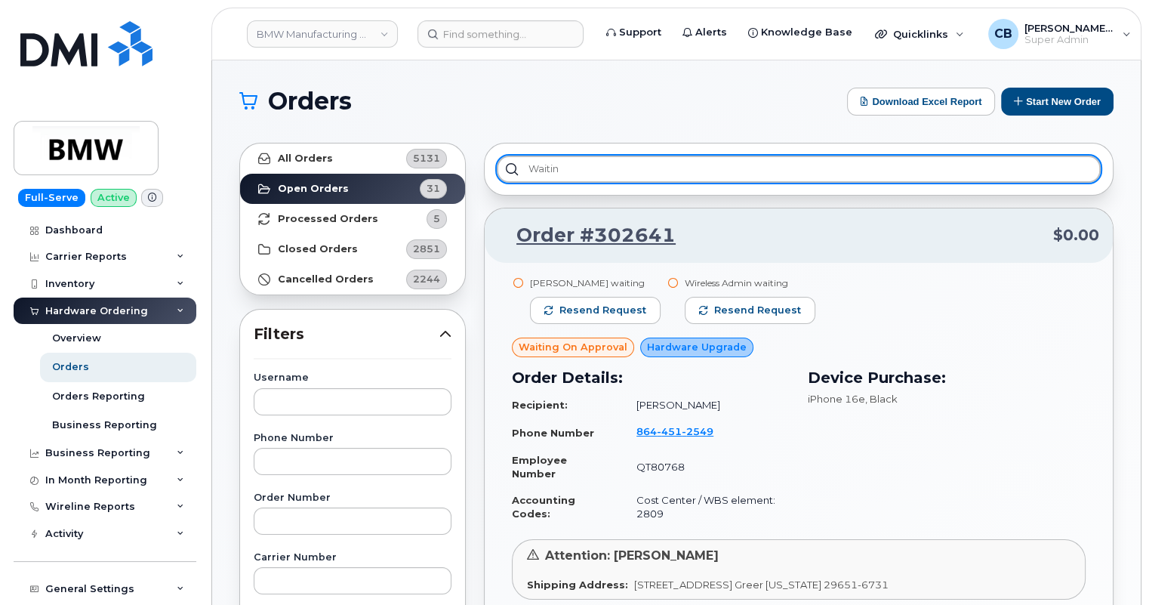
drag, startPoint x: 575, startPoint y: 167, endPoint x: 465, endPoint y: 155, distance: 110.9
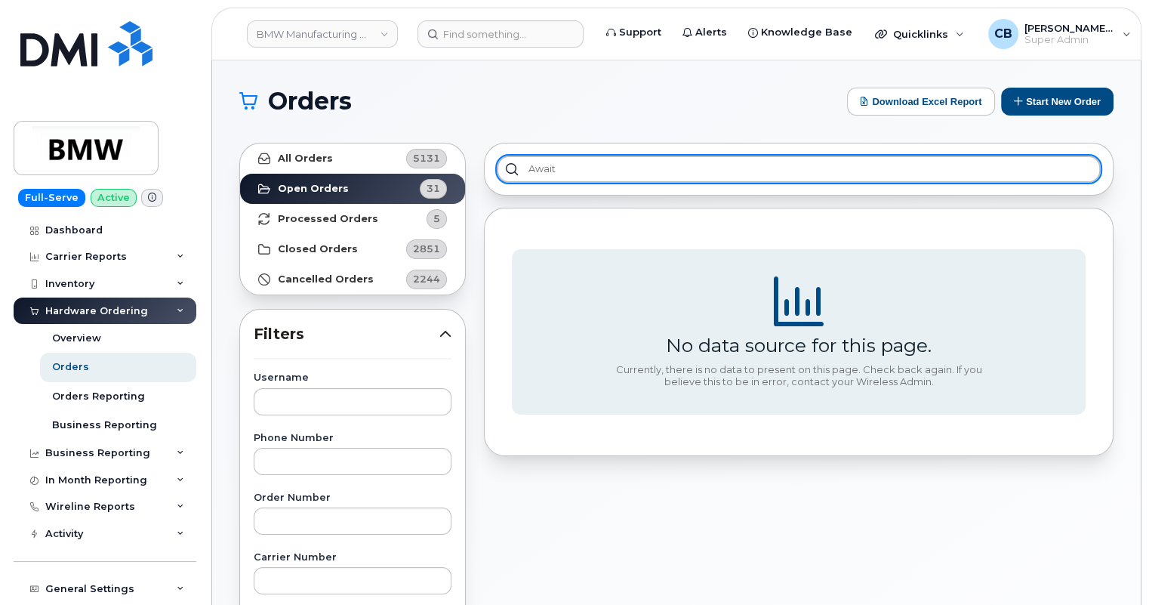
drag, startPoint x: 581, startPoint y: 167, endPoint x: 475, endPoint y: 164, distance: 106.5
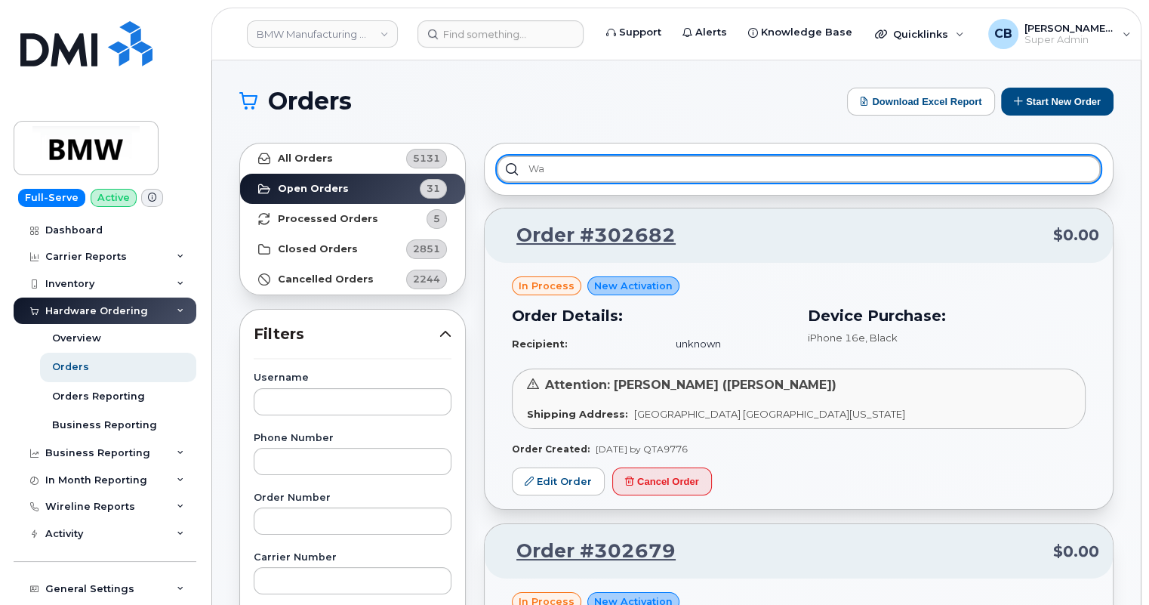
type input "W"
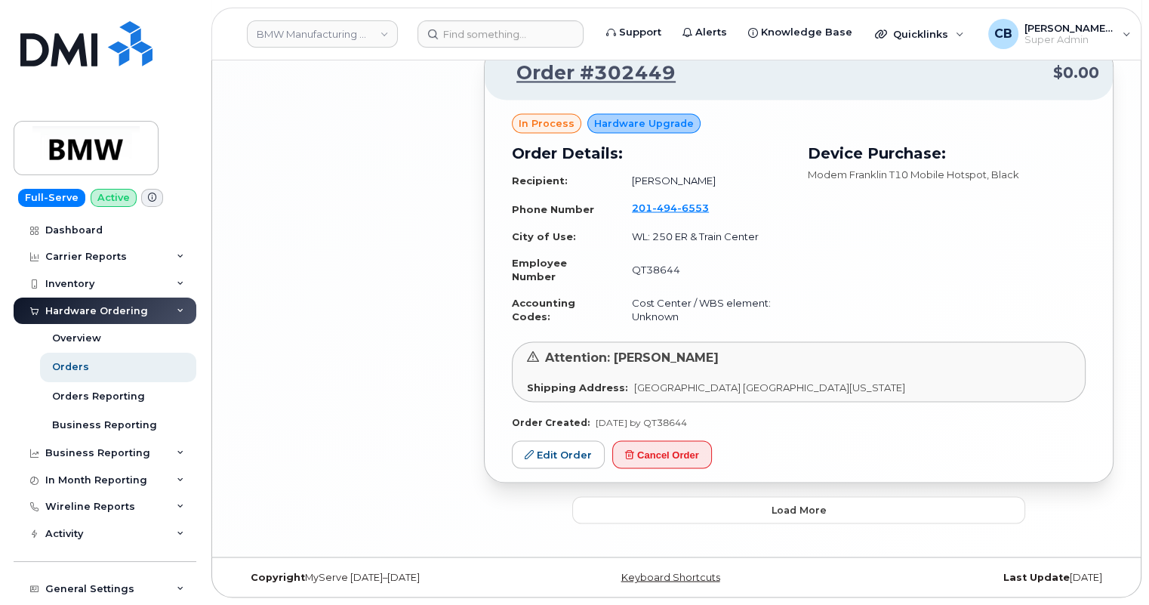
scroll to position [2964, 0]
click at [767, 508] on button "Load more" at bounding box center [798, 509] width 453 height 27
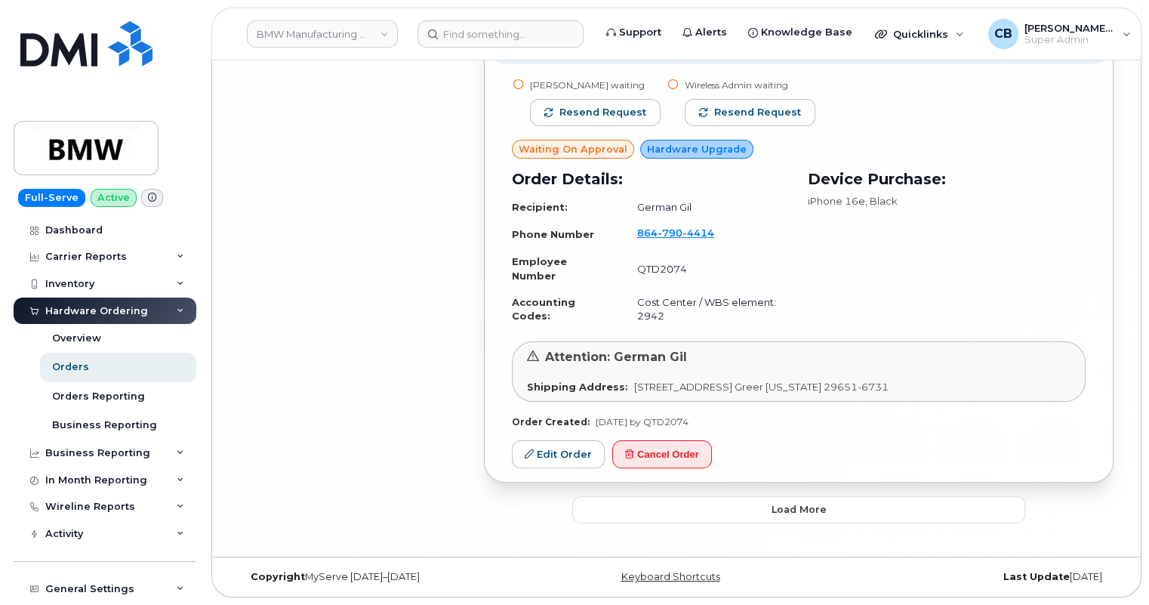
scroll to position [6673, 0]
click at [766, 512] on button "Load more" at bounding box center [798, 509] width 453 height 27
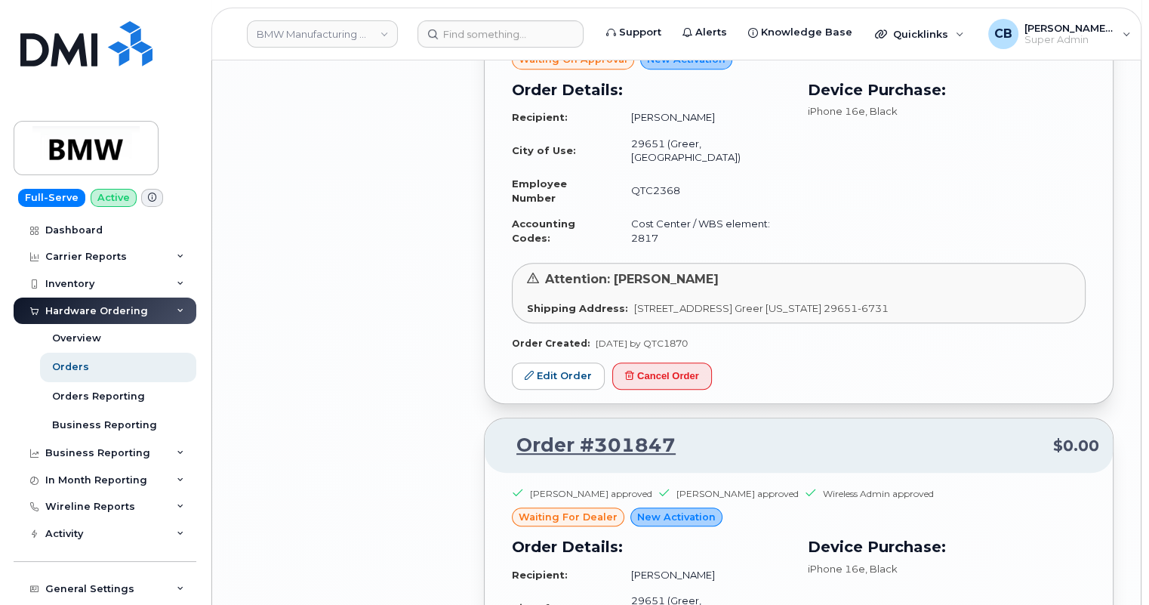
scroll to position [7497, 0]
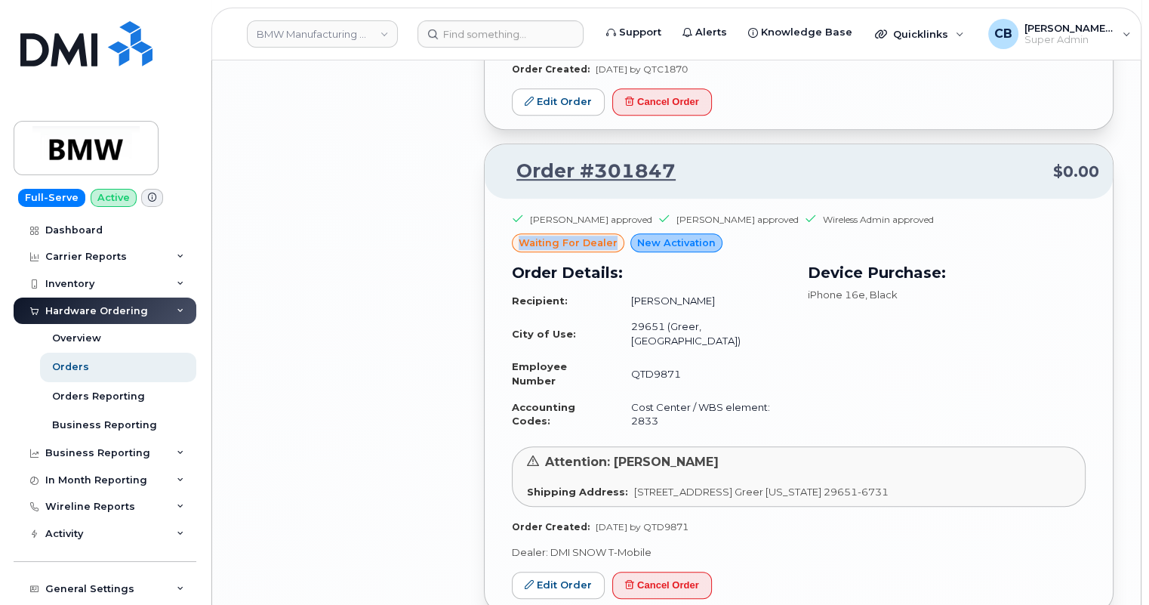
drag, startPoint x: 612, startPoint y: 265, endPoint x: 520, endPoint y: 269, distance: 92.2
click at [520, 253] on div "waiting for dealer" at bounding box center [568, 243] width 113 height 20
drag, startPoint x: 683, startPoint y: 196, endPoint x: 595, endPoint y: 200, distance: 87.7
click at [595, 185] on p "Order #301847 $0.00" at bounding box center [798, 171] width 601 height 27
copy link "301847"
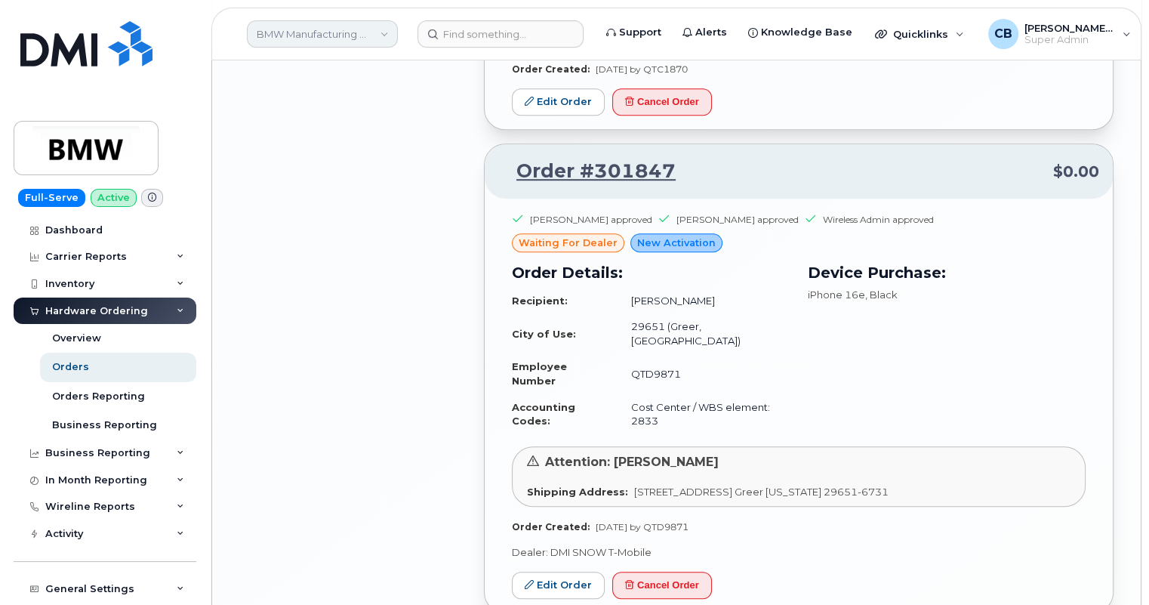
click at [341, 26] on link "BMW Manufacturing Co LLC" at bounding box center [322, 33] width 151 height 27
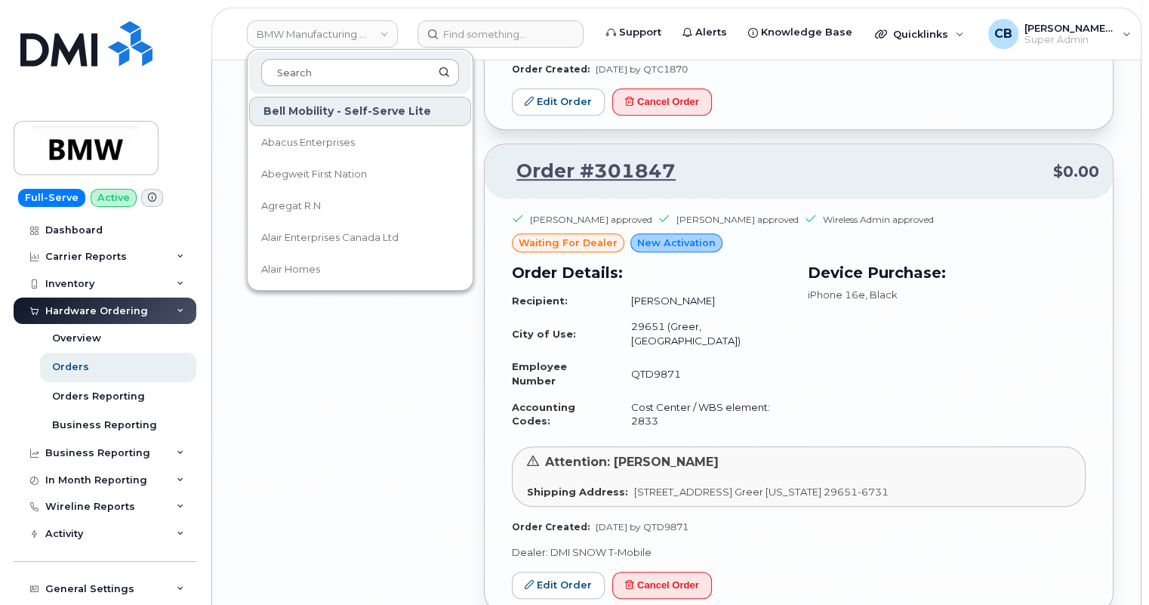
click at [323, 73] on input at bounding box center [360, 72] width 198 height 27
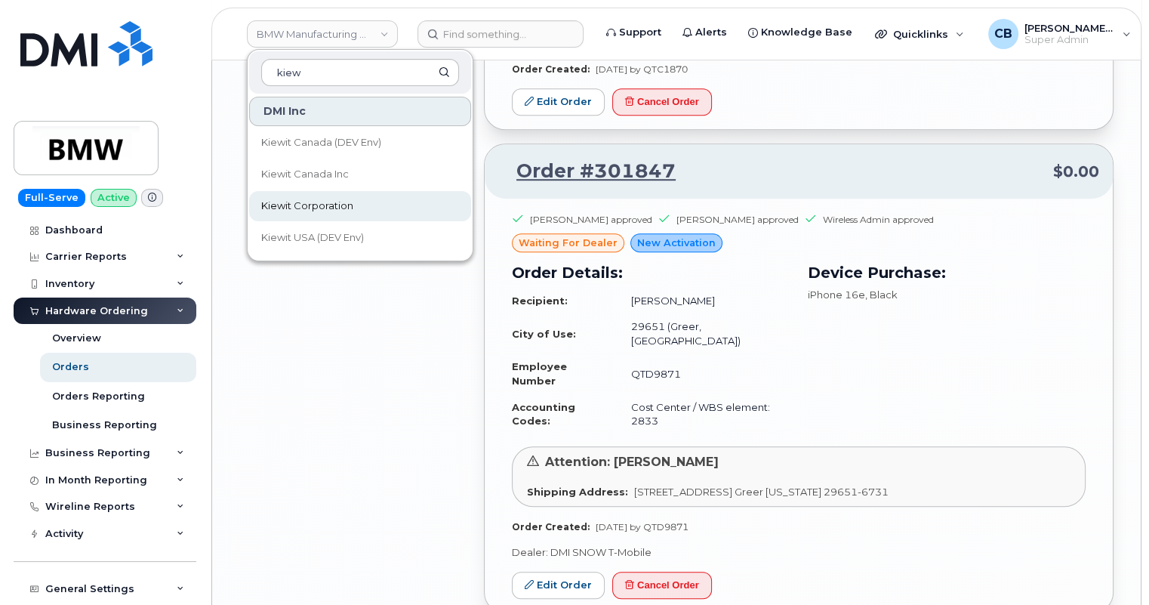
type input "kiew"
drag, startPoint x: 306, startPoint y: 204, endPoint x: 318, endPoint y: 233, distance: 31.8
click at [306, 204] on span "Kiewit Corporation" at bounding box center [307, 206] width 92 height 15
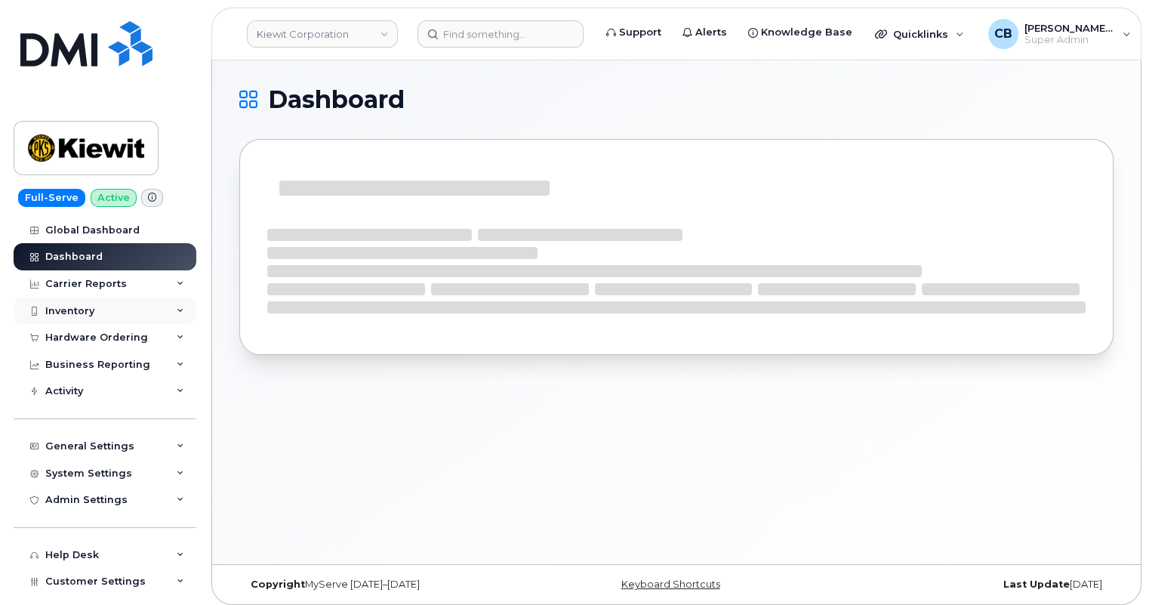
click at [66, 309] on div "Inventory" at bounding box center [69, 311] width 49 height 12
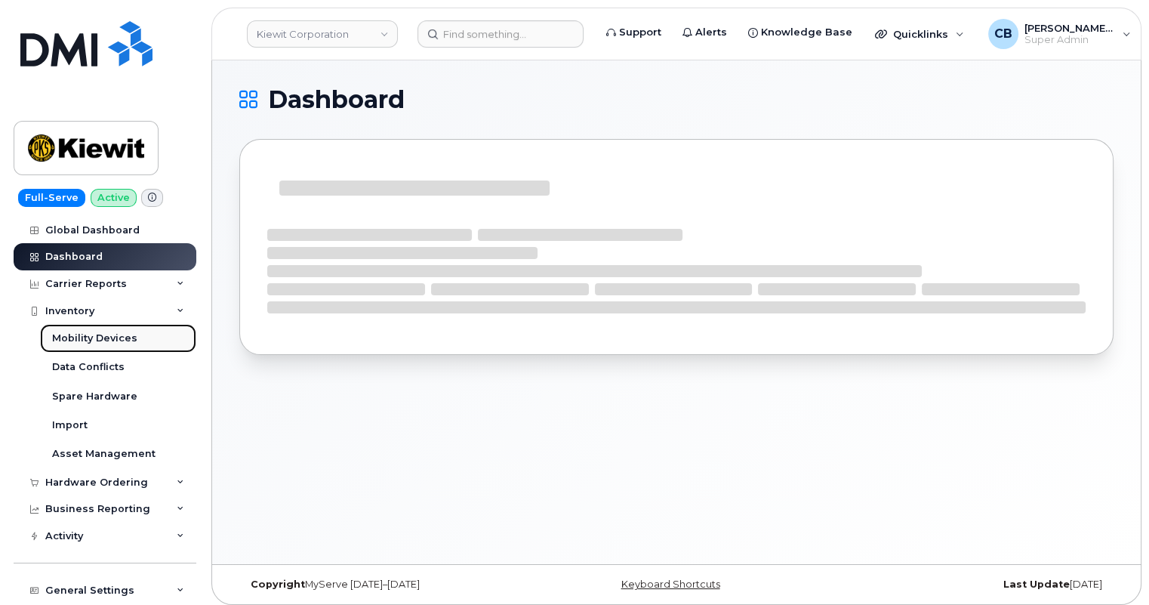
click at [82, 332] on div "Mobility Devices" at bounding box center [94, 339] width 85 height 14
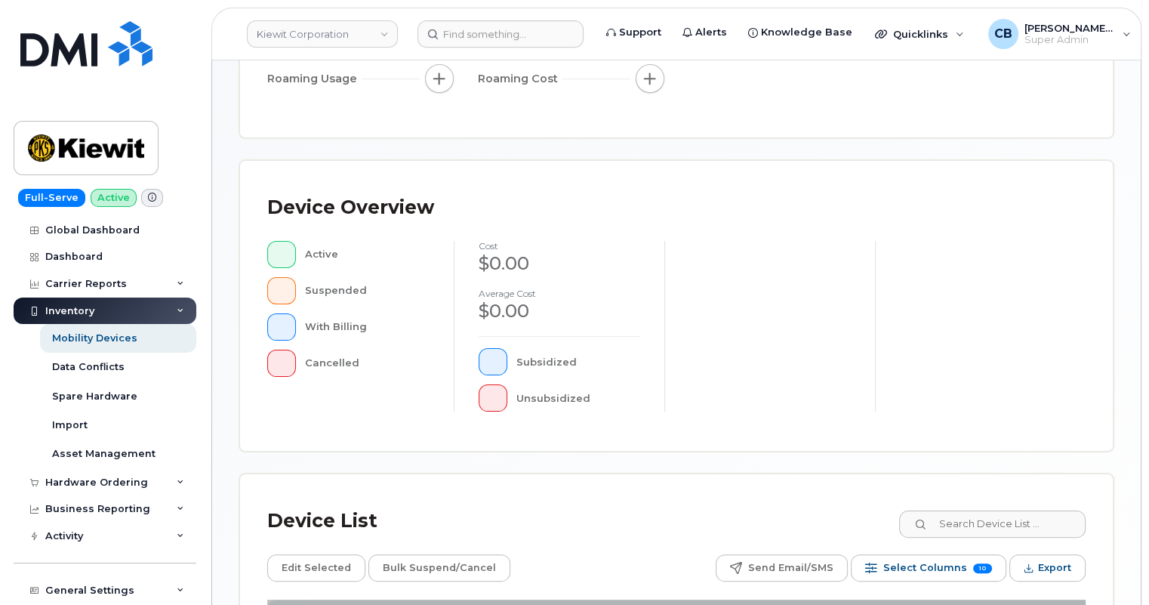
scroll to position [494, 0]
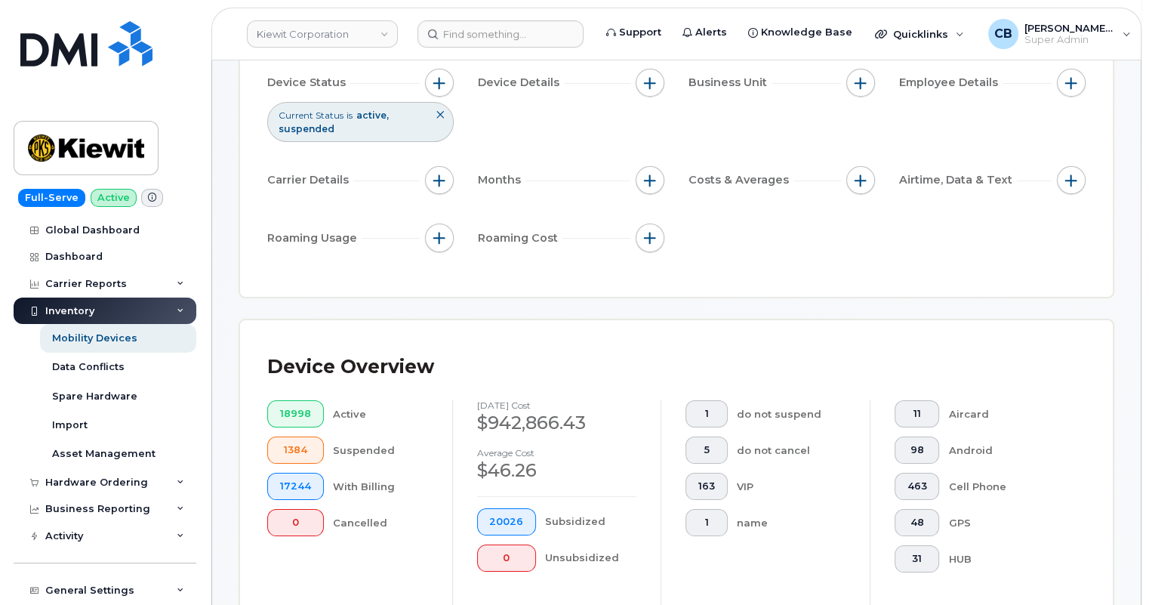
scroll to position [121, 0]
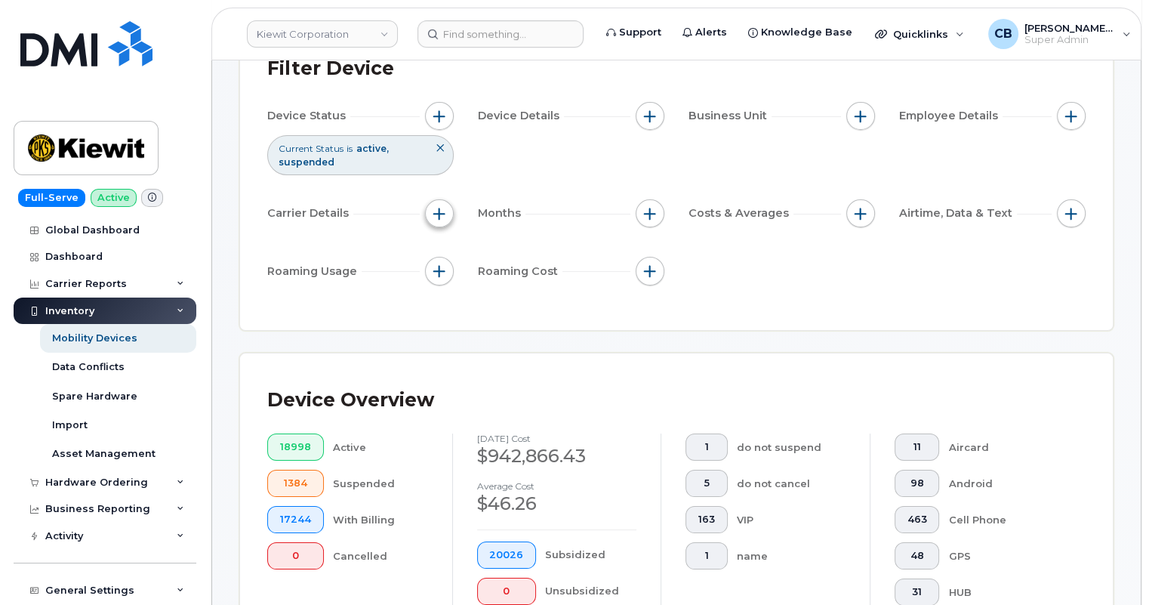
click at [443, 216] on span "button" at bounding box center [439, 214] width 12 height 12
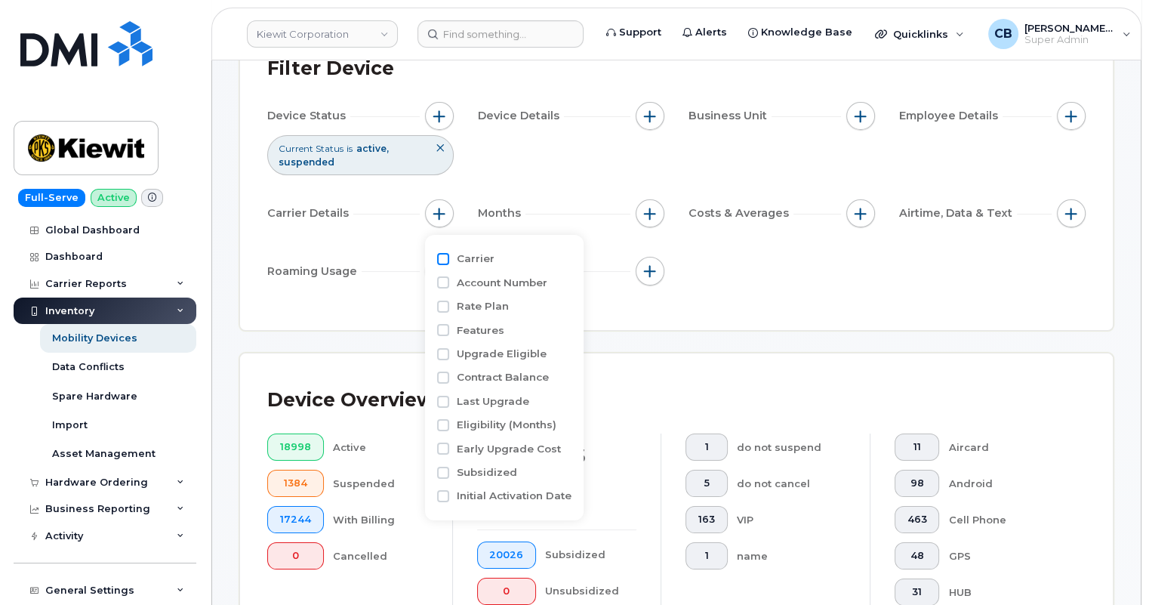
click at [446, 257] on input "Carrier" at bounding box center [443, 259] width 12 height 12
checkbox input "true"
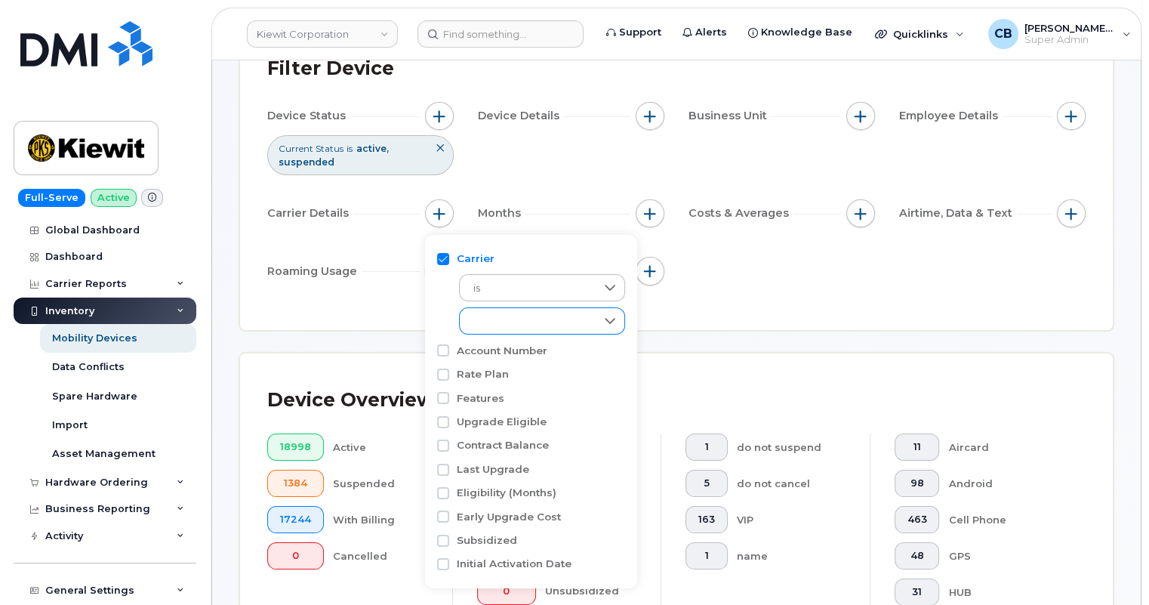
click at [498, 321] on div "empty" at bounding box center [528, 321] width 136 height 26
click at [501, 437] on span "Verizon Wireless" at bounding box center [529, 439] width 81 height 14
checkbox input "true"
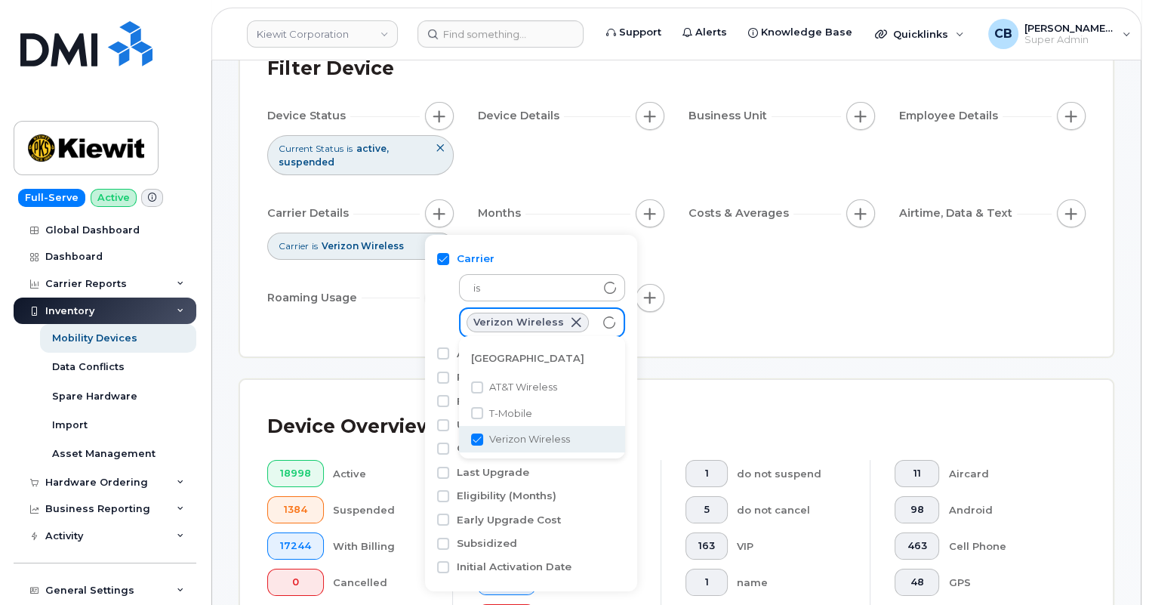
click at [819, 304] on div "Device Status Current Status is active suspended Device Details Business Unit E…" at bounding box center [676, 210] width 819 height 216
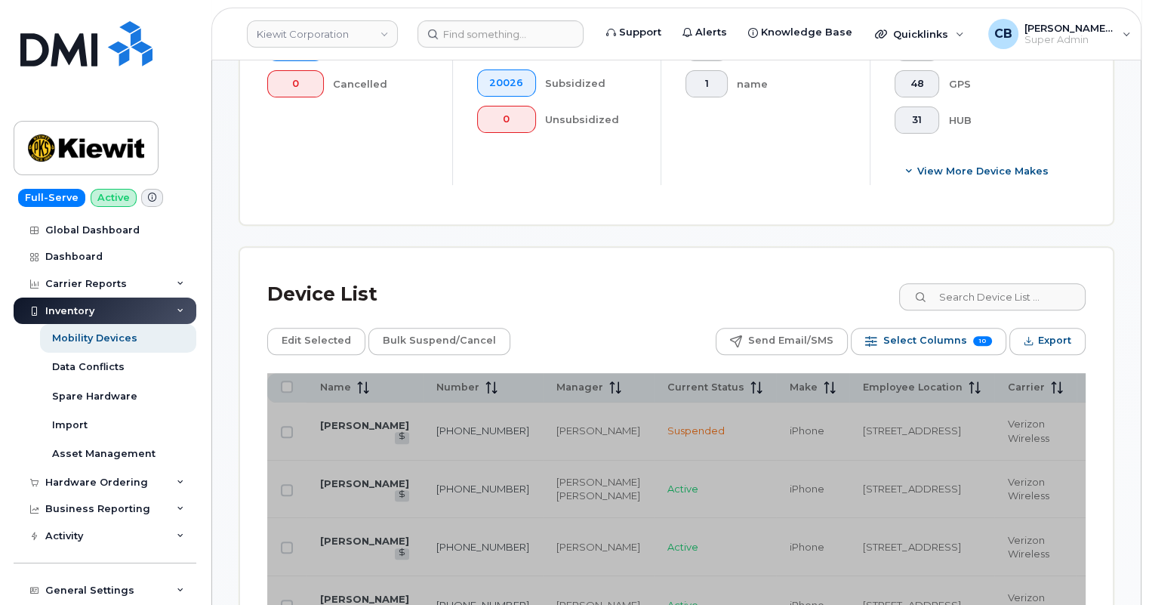
scroll to position [808, 0]
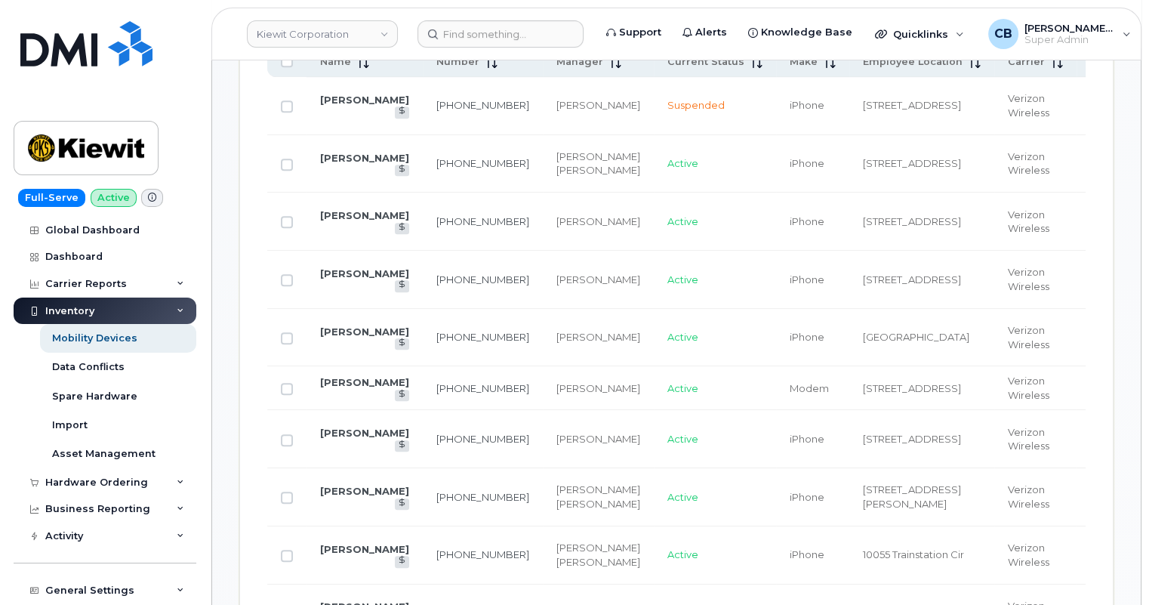
scroll to position [808, 0]
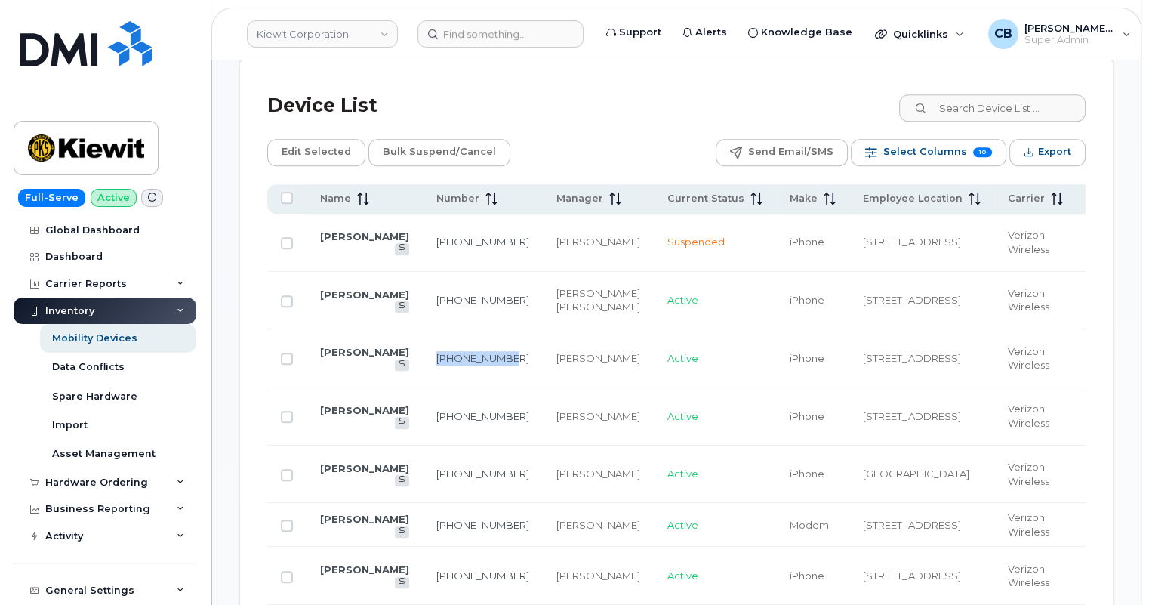
drag, startPoint x: 468, startPoint y: 360, endPoint x: 438, endPoint y: 347, distance: 33.1
click at [438, 347] on td "201-206-4012" at bounding box center [483, 358] width 120 height 58
copy link "201-206-4012"
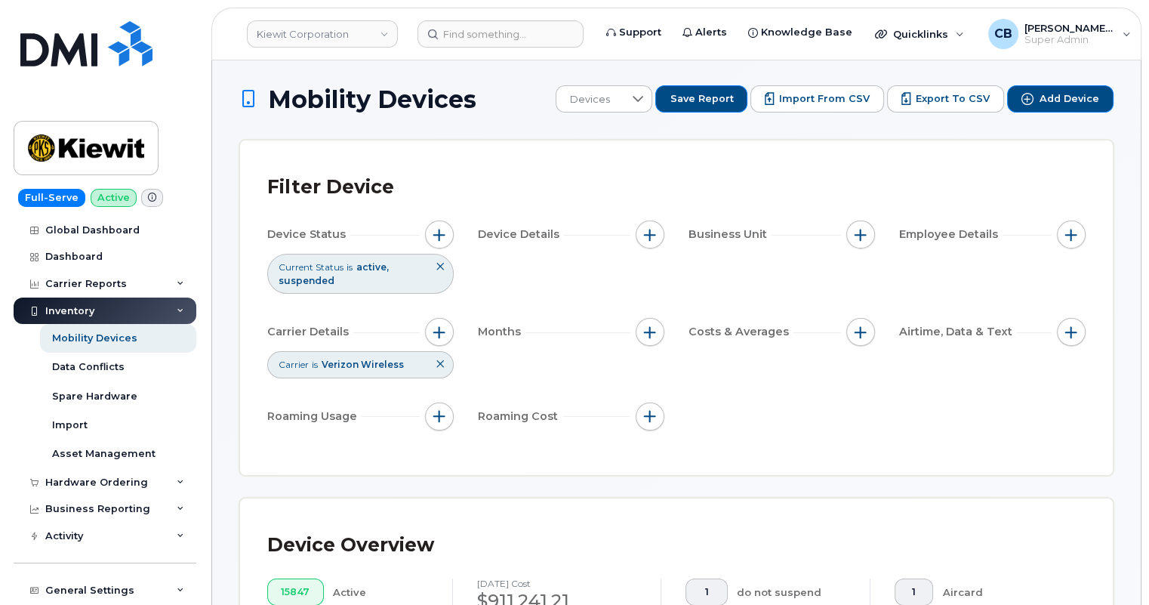
scroll to position [0, 0]
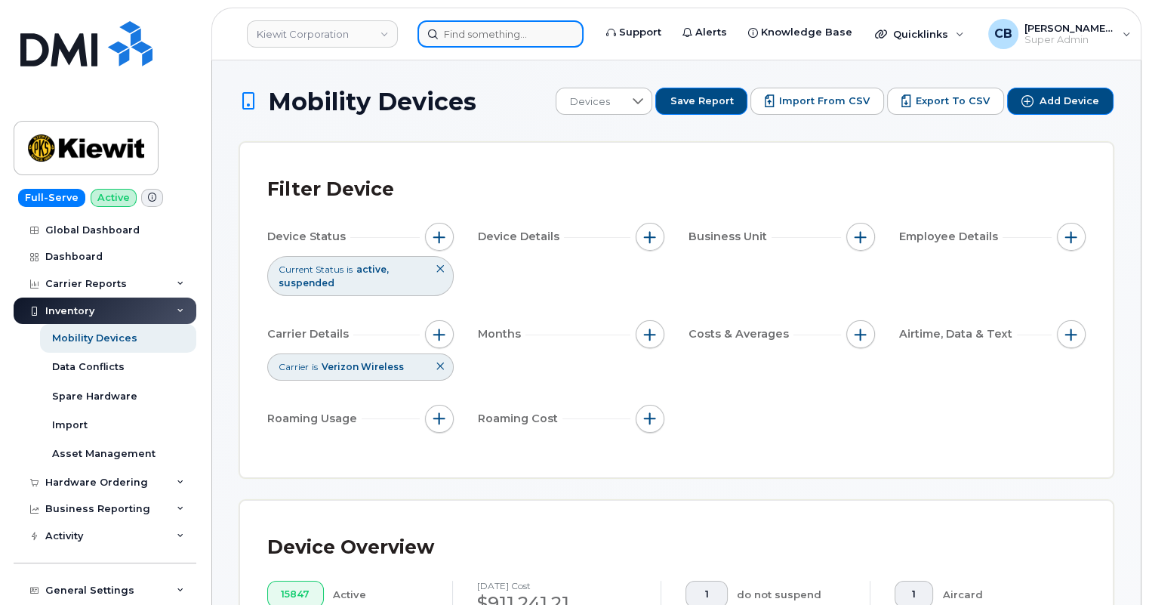
click at [450, 26] on input at bounding box center [501, 33] width 166 height 27
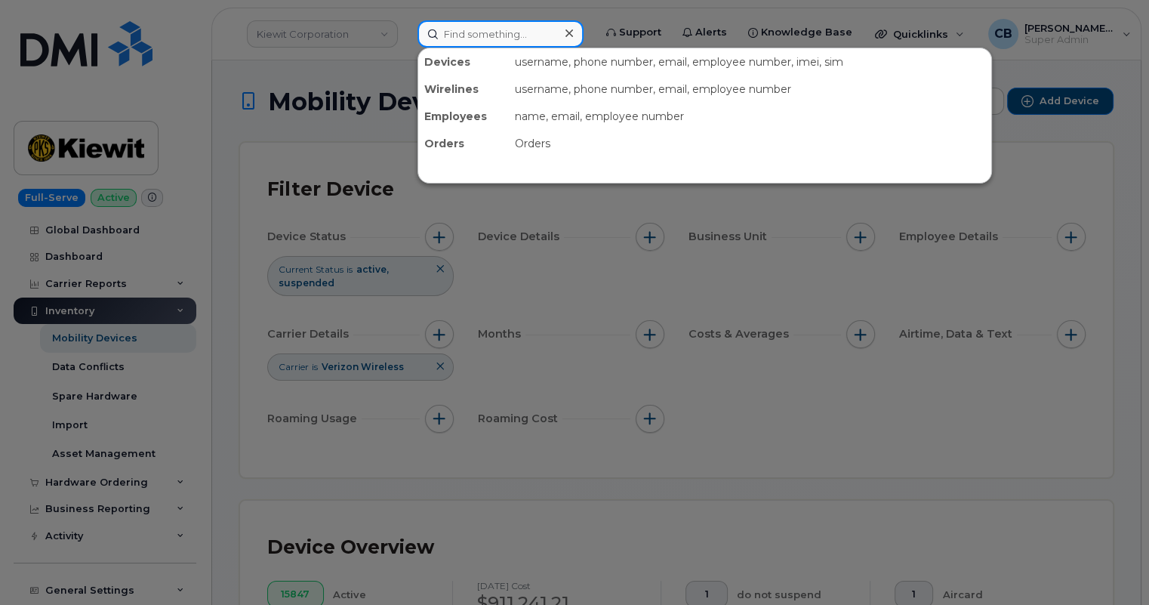
paste input "201-206-4012"
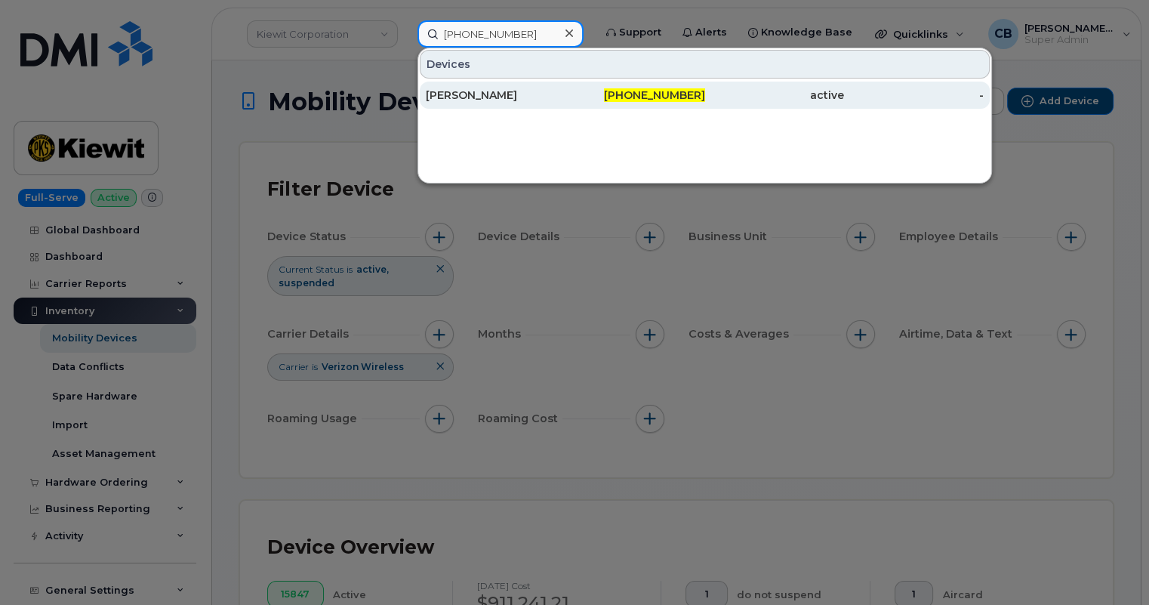
type input "201-206-4012"
click at [472, 95] on div "Michael Schmitzer" at bounding box center [496, 95] width 140 height 15
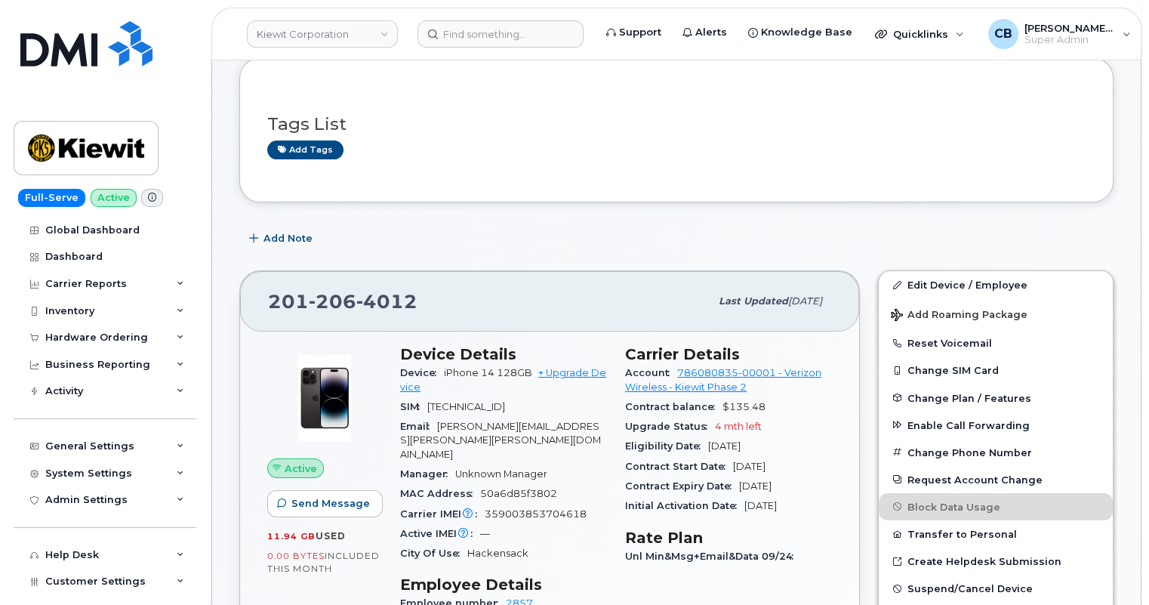
scroll to position [137, 0]
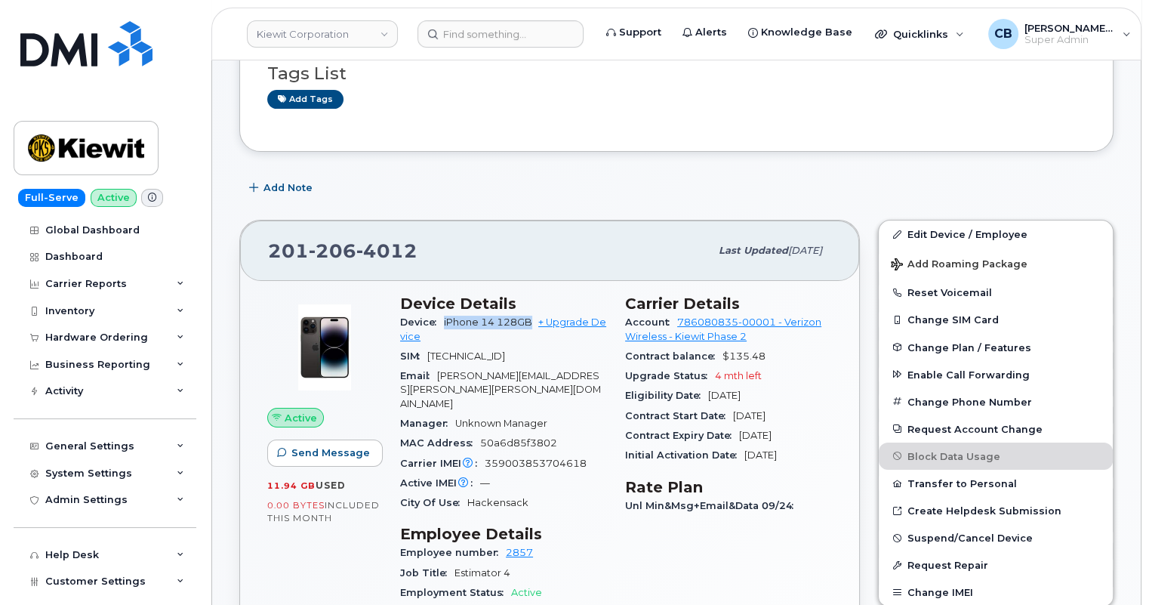
drag, startPoint x: 442, startPoint y: 322, endPoint x: 534, endPoint y: 324, distance: 92.1
click at [534, 324] on div "Device iPhone 14 128GB + Upgrade Device" at bounding box center [503, 330] width 207 height 34
drag, startPoint x: 433, startPoint y: 349, endPoint x: 578, endPoint y: 353, distance: 145.1
click at [574, 350] on div "SIM 89148000010163715303" at bounding box center [503, 357] width 207 height 20
drag, startPoint x: 486, startPoint y: 436, endPoint x: 583, endPoint y: 439, distance: 97.5
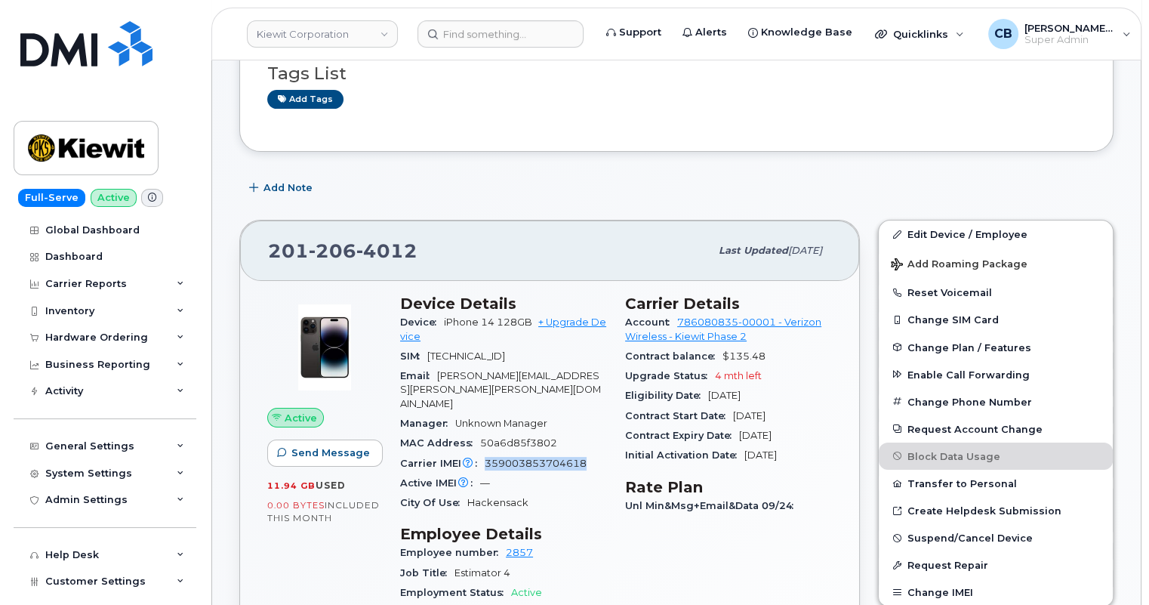
click at [583, 458] on span "359003853704618" at bounding box center [536, 463] width 102 height 11
drag, startPoint x: 411, startPoint y: 243, endPoint x: 272, endPoint y: 245, distance: 139.0
click at [272, 245] on div "201 206 4012" at bounding box center [489, 251] width 442 height 32
copy span "201 206 4012"
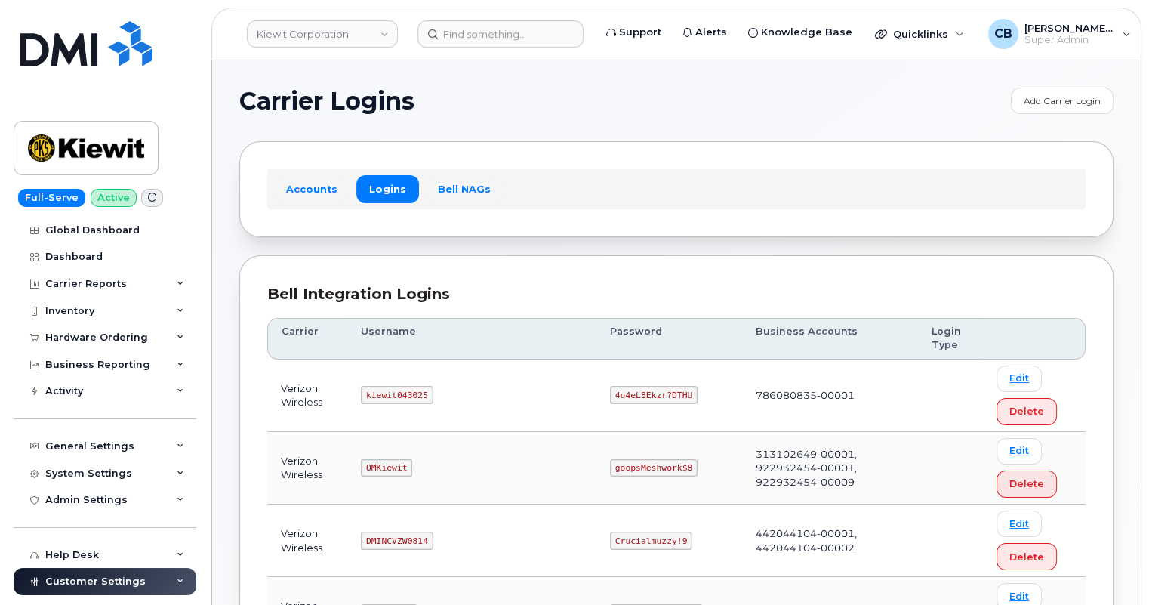
scroll to position [137, 0]
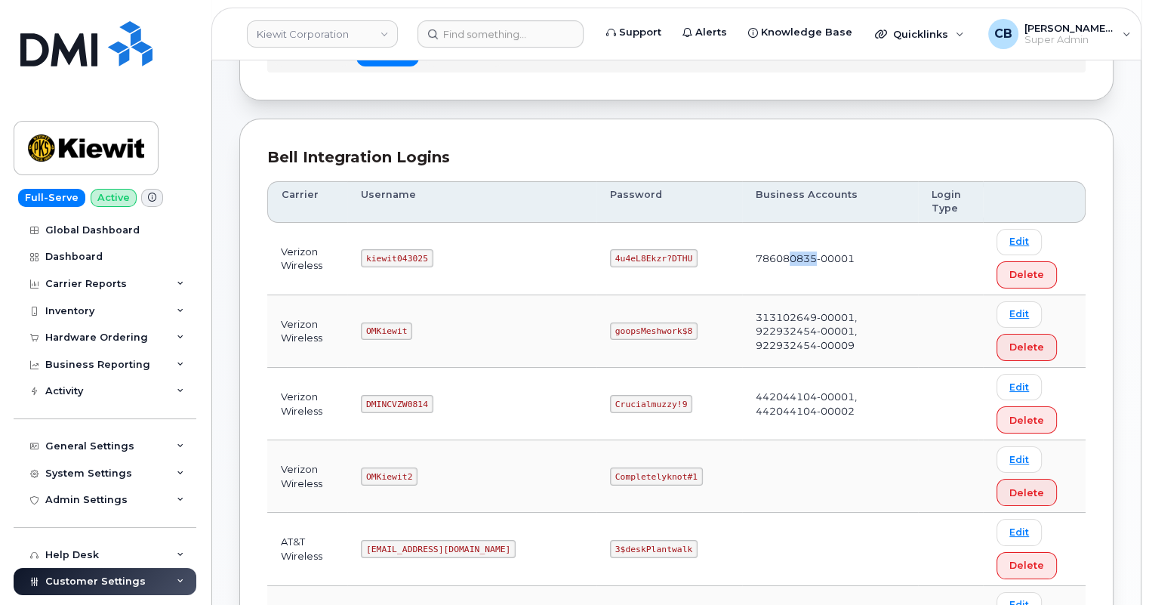
drag, startPoint x: 720, startPoint y: 262, endPoint x: 746, endPoint y: 261, distance: 26.5
click at [746, 261] on td "786080835-00001" at bounding box center [830, 259] width 176 height 72
drag, startPoint x: 626, startPoint y: 258, endPoint x: 553, endPoint y: 258, distance: 73.2
click at [610, 258] on code "4u4eL8Ekzr?DTHU" at bounding box center [654, 258] width 88 height 18
copy code "4u4eL8Ekzr?DTHU"
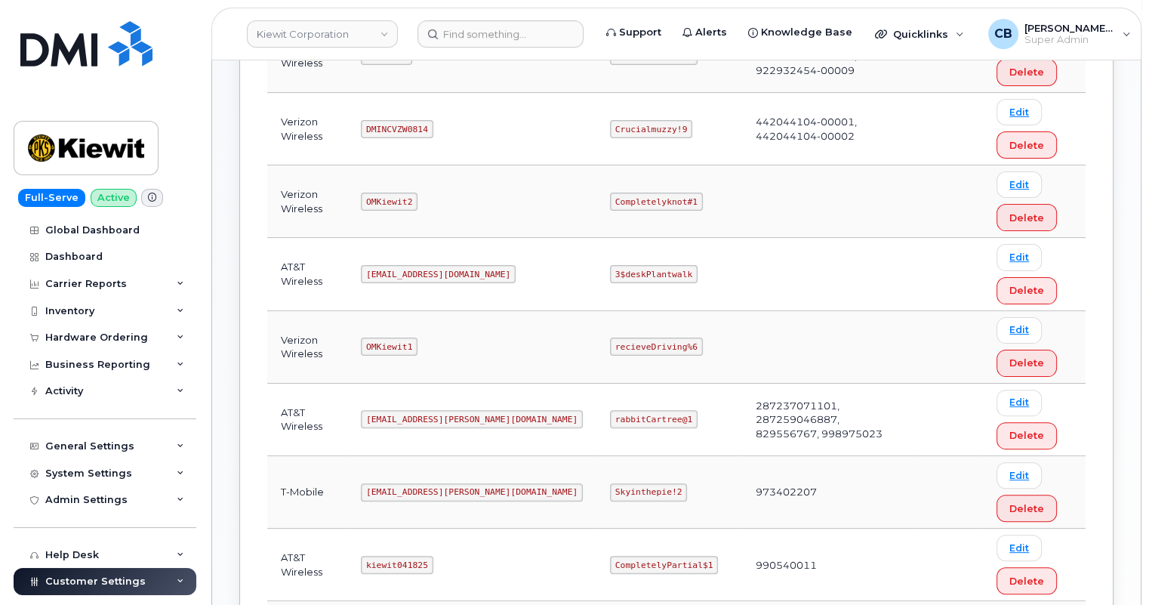
scroll to position [549, 0]
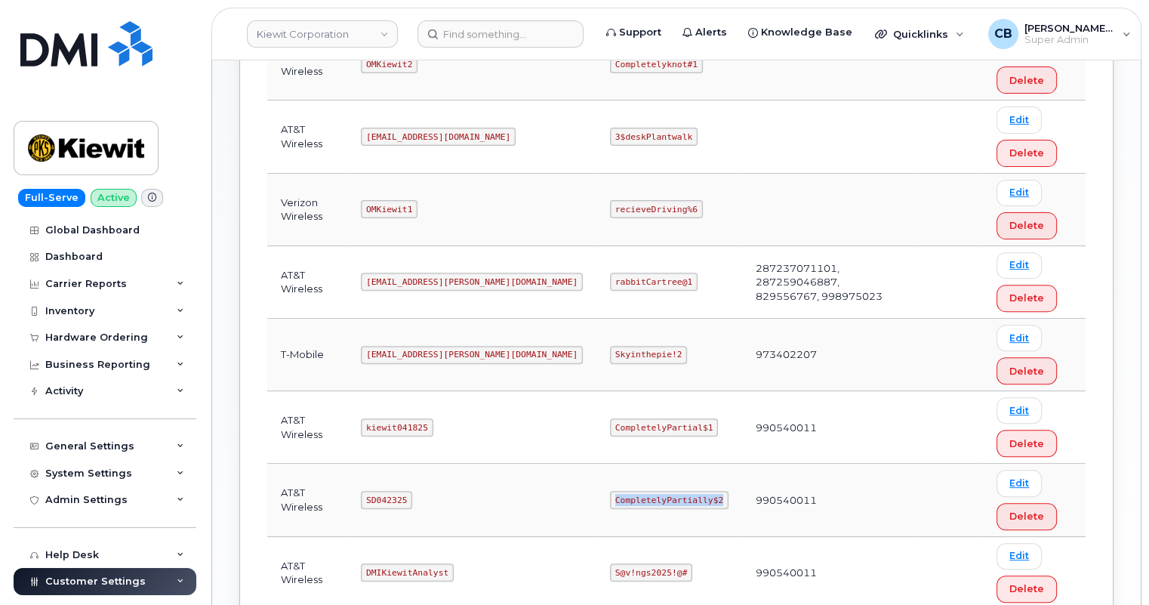
drag, startPoint x: 655, startPoint y: 495, endPoint x: 555, endPoint y: 492, distance: 99.7
click at [610, 492] on code "CompletelyPartially$2" at bounding box center [669, 500] width 119 height 18
copy code "CompletelyPartially$2"
